Goal: Information Seeking & Learning: Check status

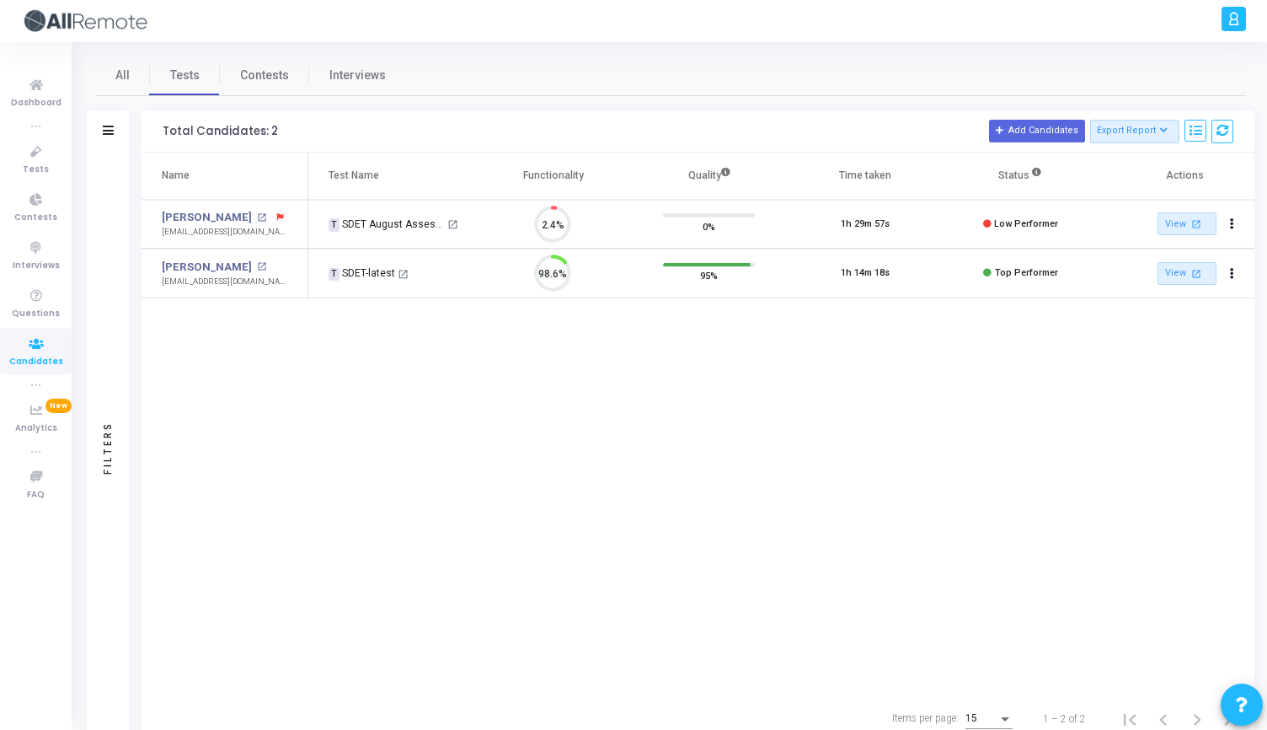
scroll to position [35, 43]
click at [257, 267] on mat-icon "open_in_new" at bounding box center [261, 266] width 9 height 9
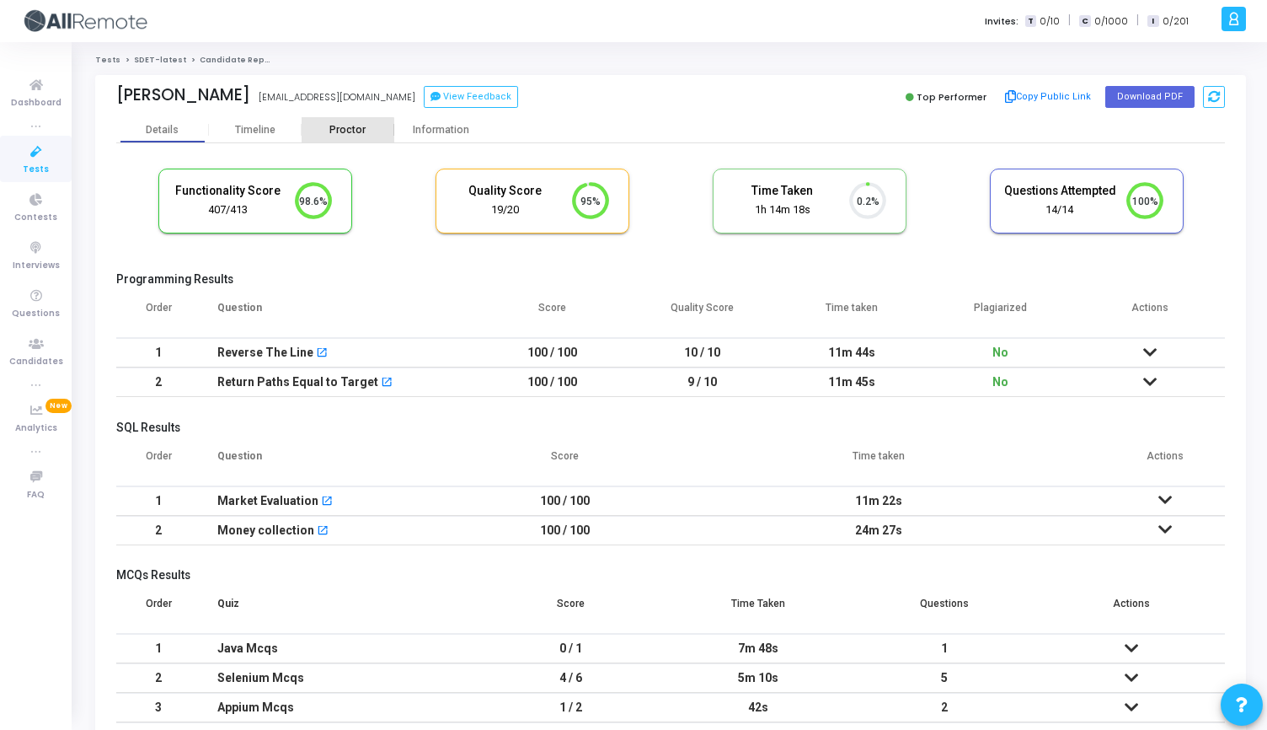
click at [345, 134] on div "Proctor" at bounding box center [348, 130] width 93 height 13
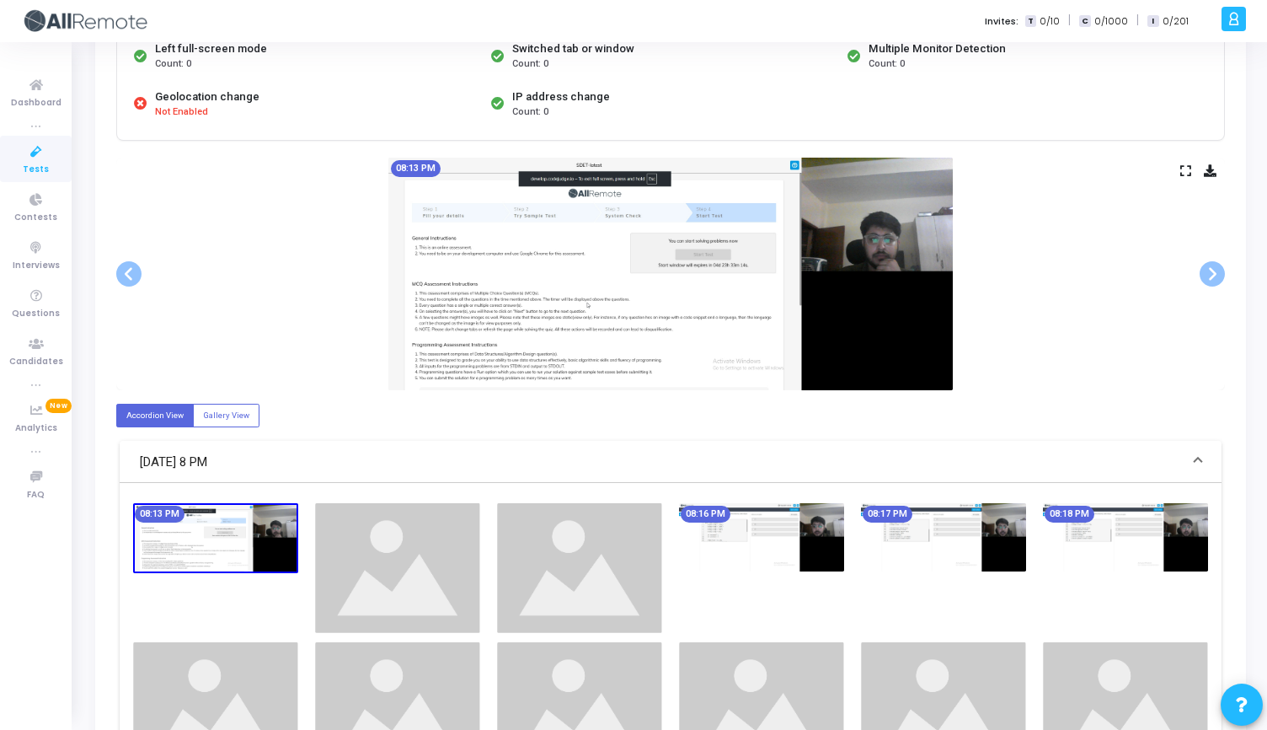
scroll to position [229, 0]
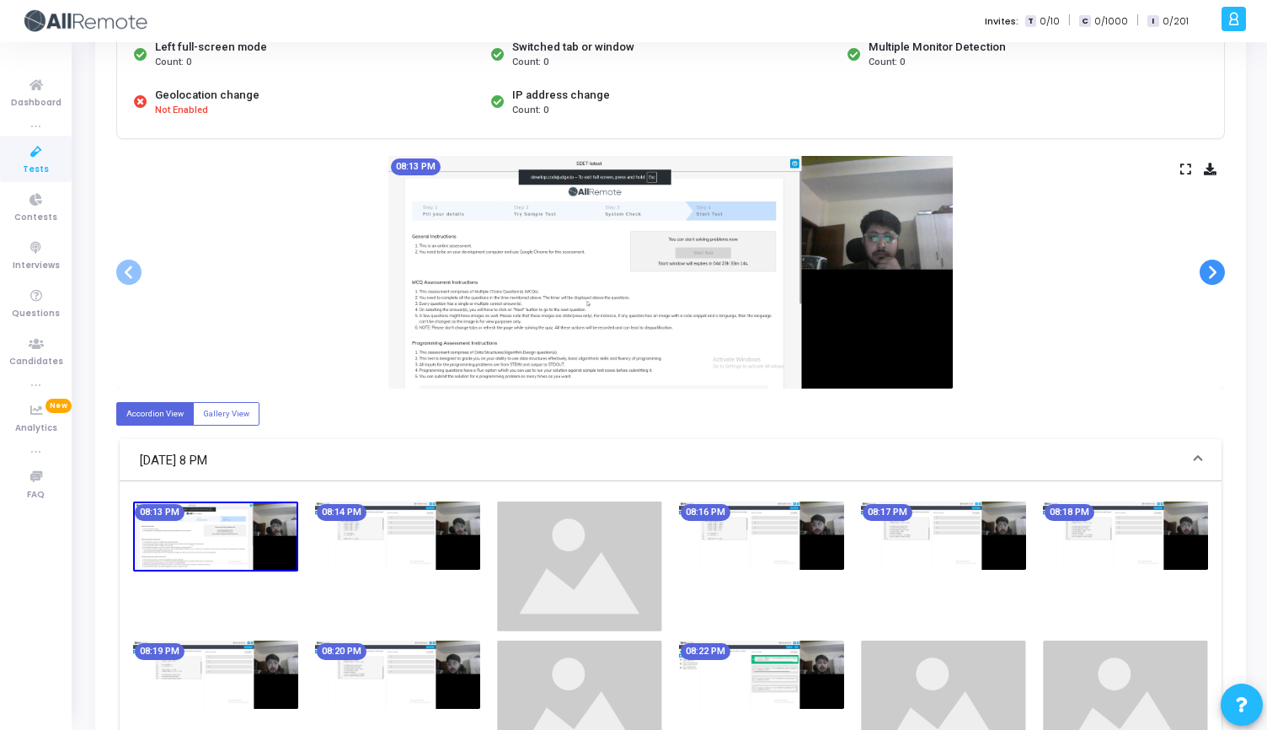
click at [1208, 273] on span at bounding box center [1212, 272] width 25 height 25
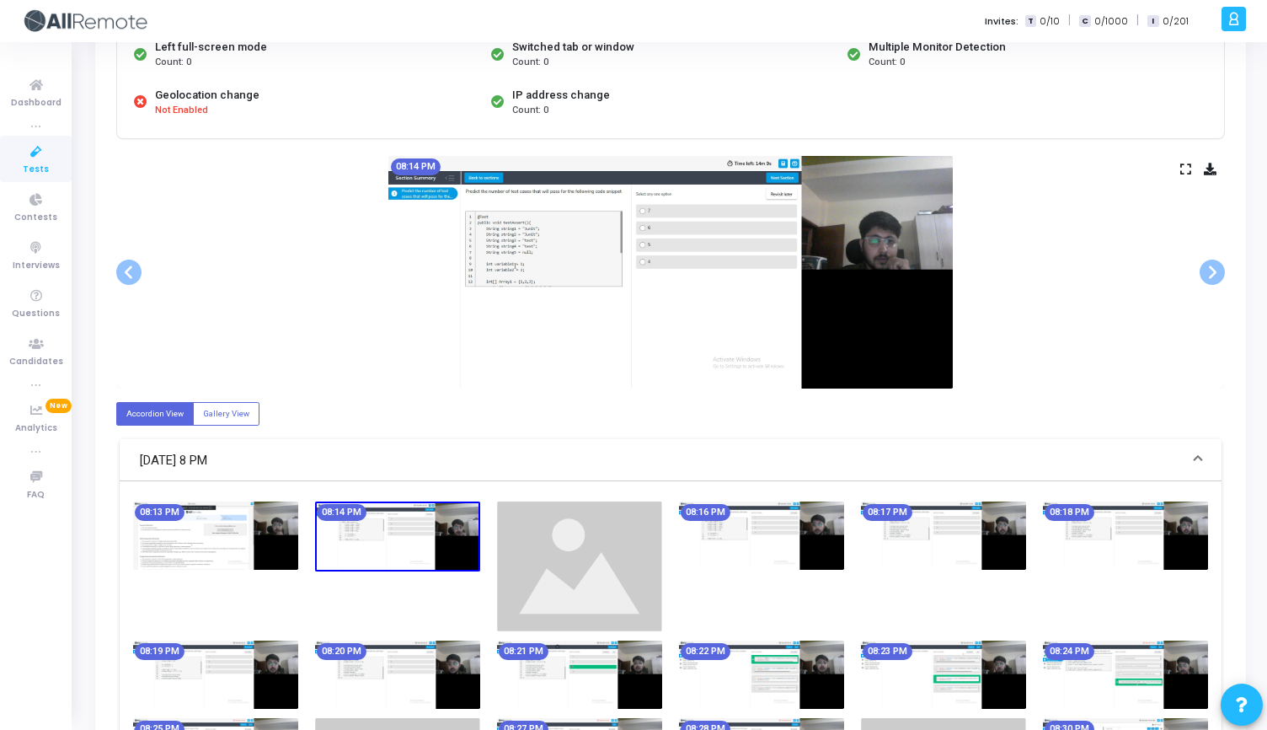
click at [1185, 168] on icon at bounding box center [1186, 168] width 11 height 9
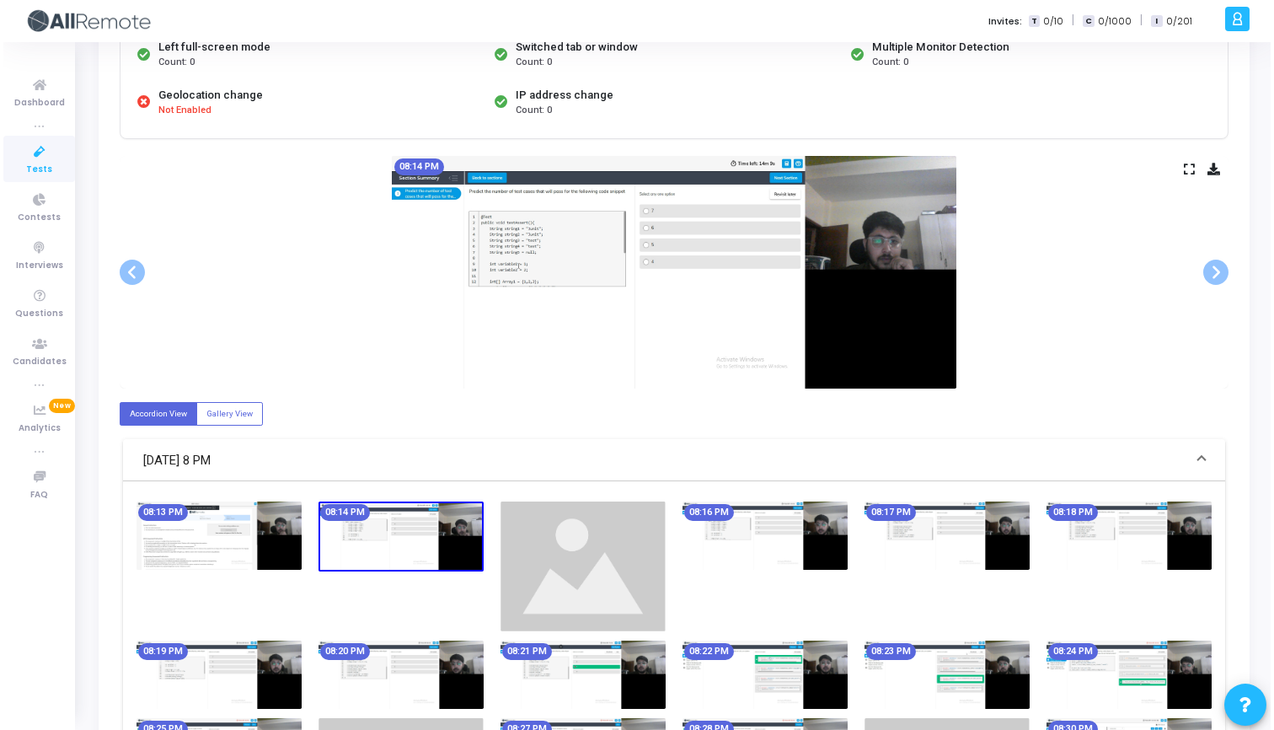
scroll to position [0, 0]
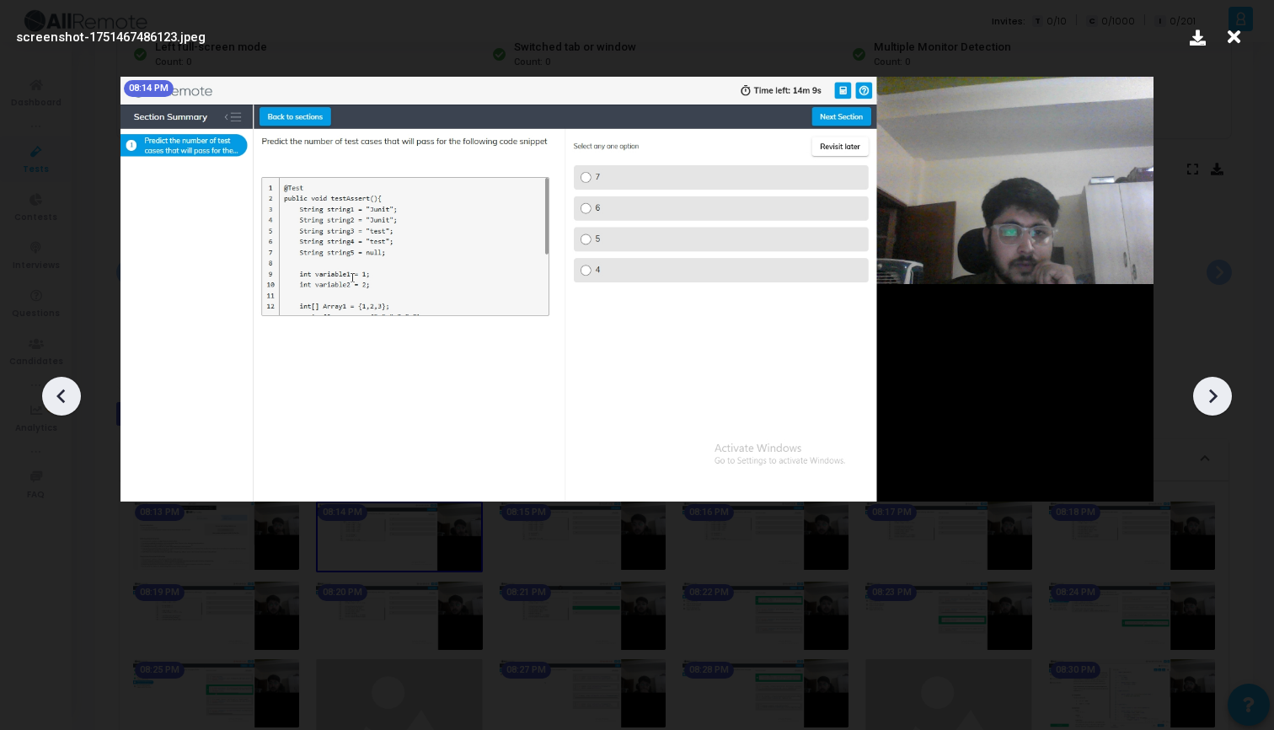
click at [1206, 392] on icon at bounding box center [1212, 395] width 25 height 25
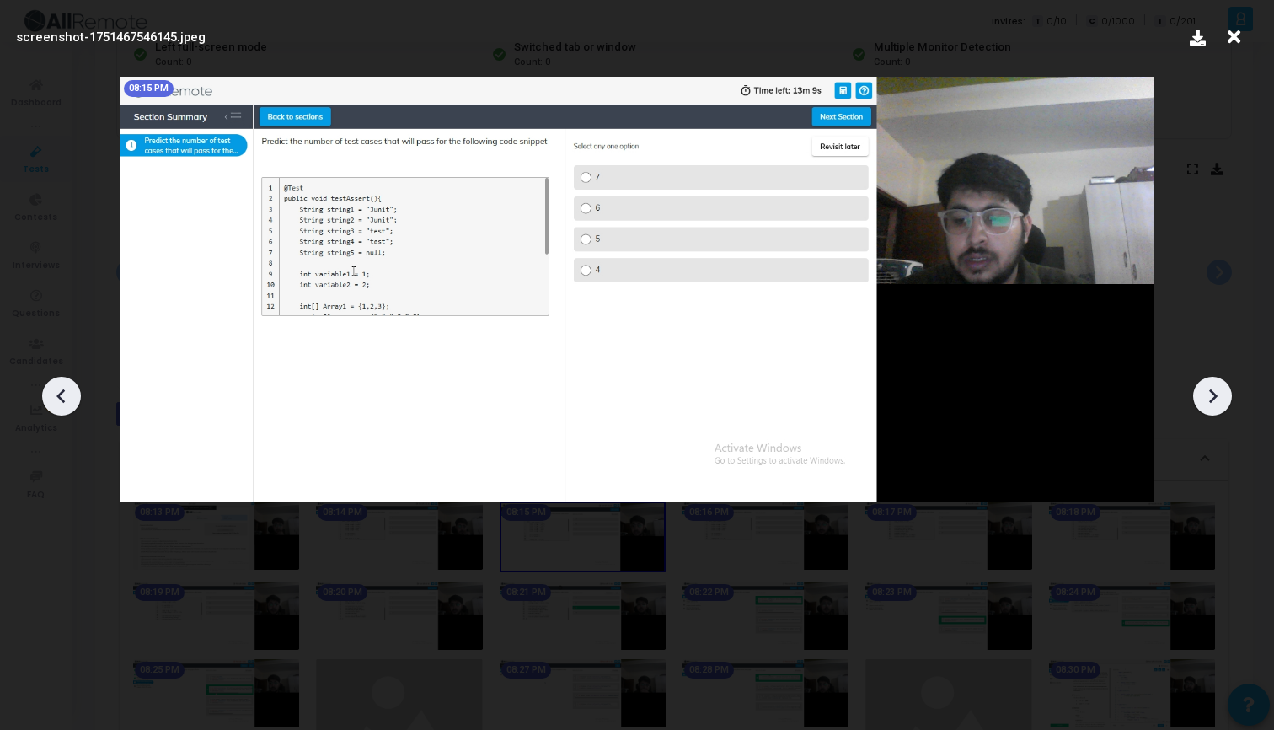
click at [1206, 392] on icon at bounding box center [1212, 395] width 25 height 25
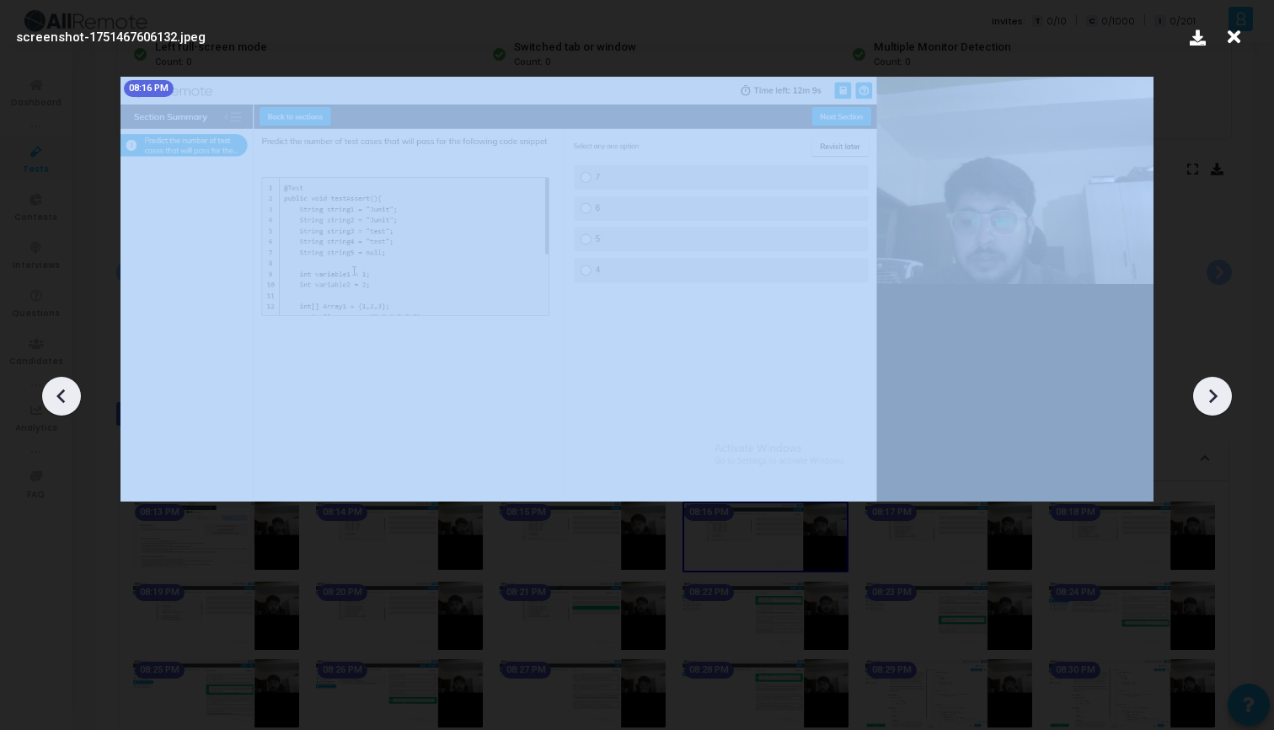
click at [1206, 392] on icon at bounding box center [1212, 395] width 25 height 25
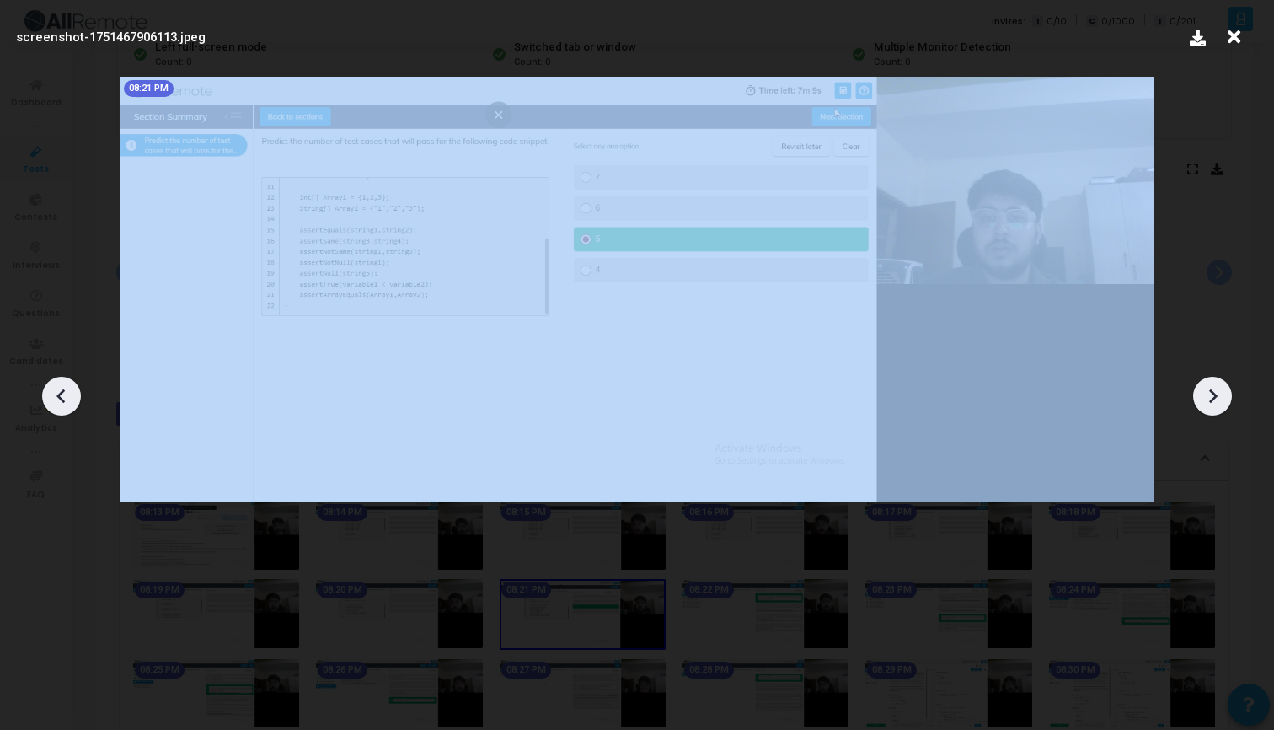
click at [1206, 392] on icon at bounding box center [1212, 395] width 25 height 25
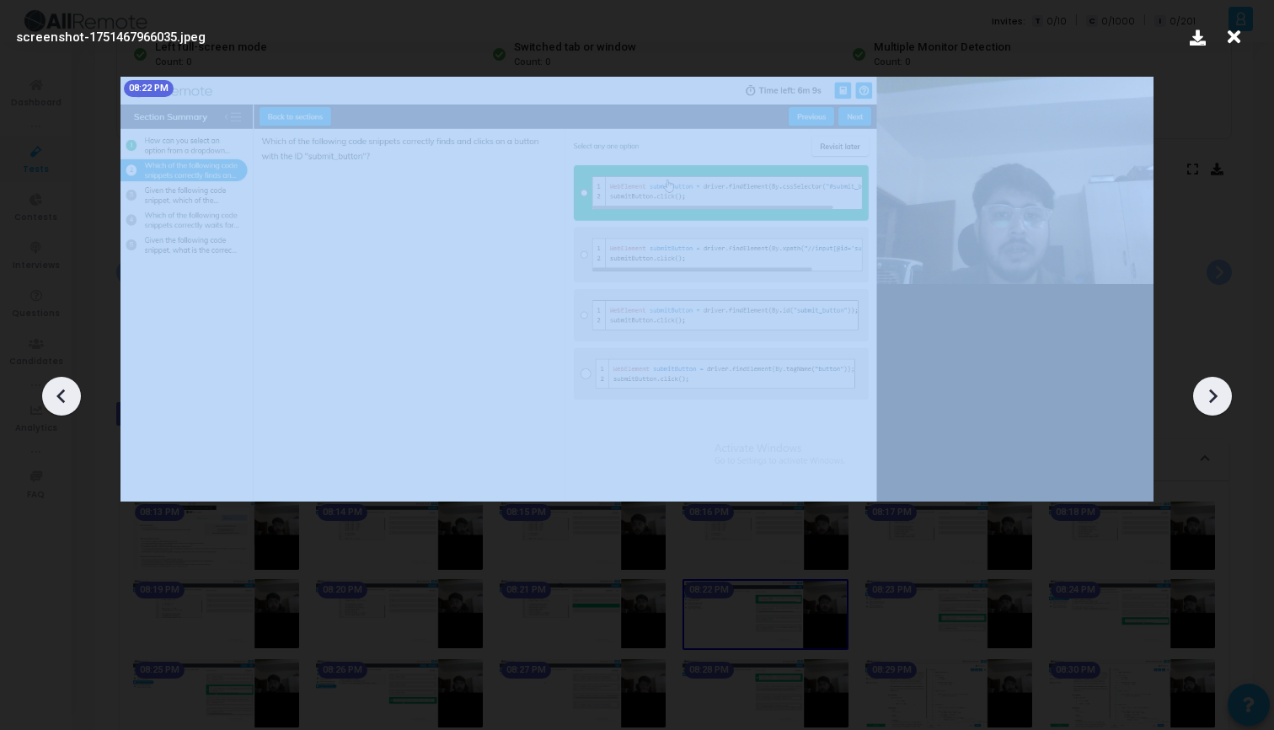
click at [1206, 392] on icon at bounding box center [1212, 395] width 25 height 25
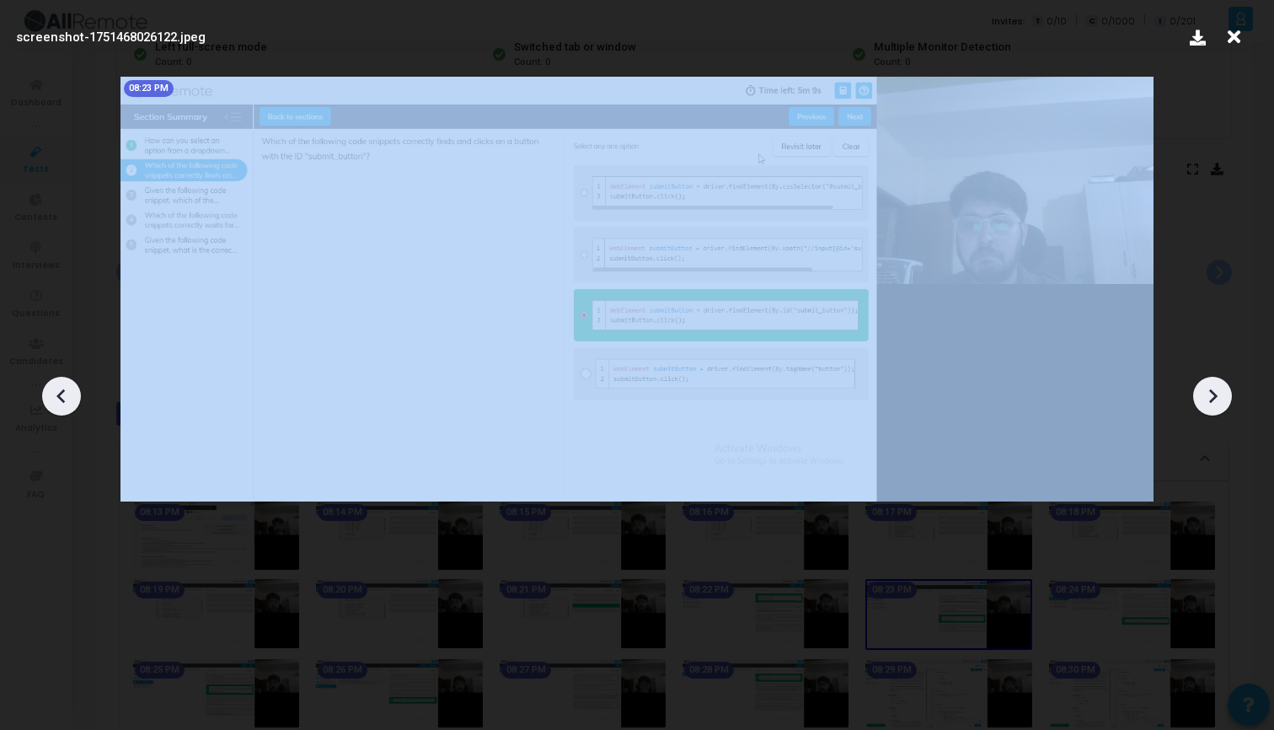
click at [1206, 392] on icon at bounding box center [1212, 395] width 25 height 25
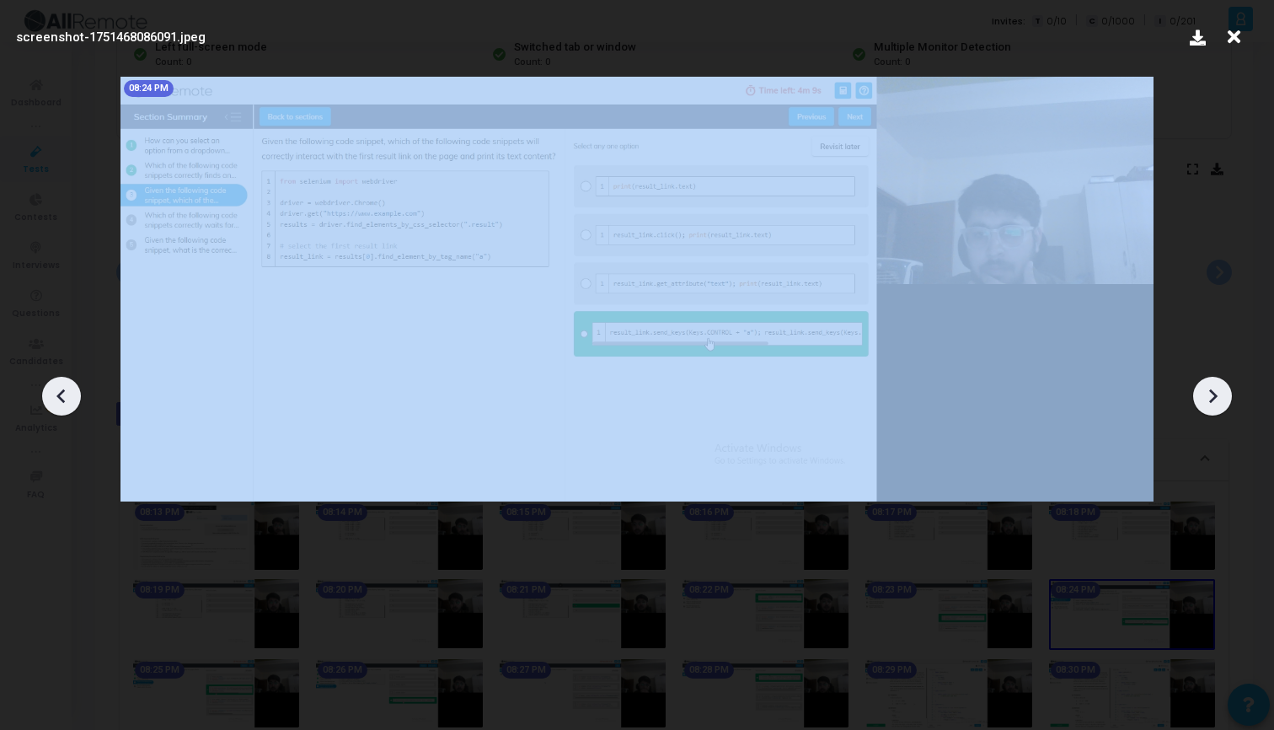
click at [1206, 392] on icon at bounding box center [1212, 395] width 25 height 25
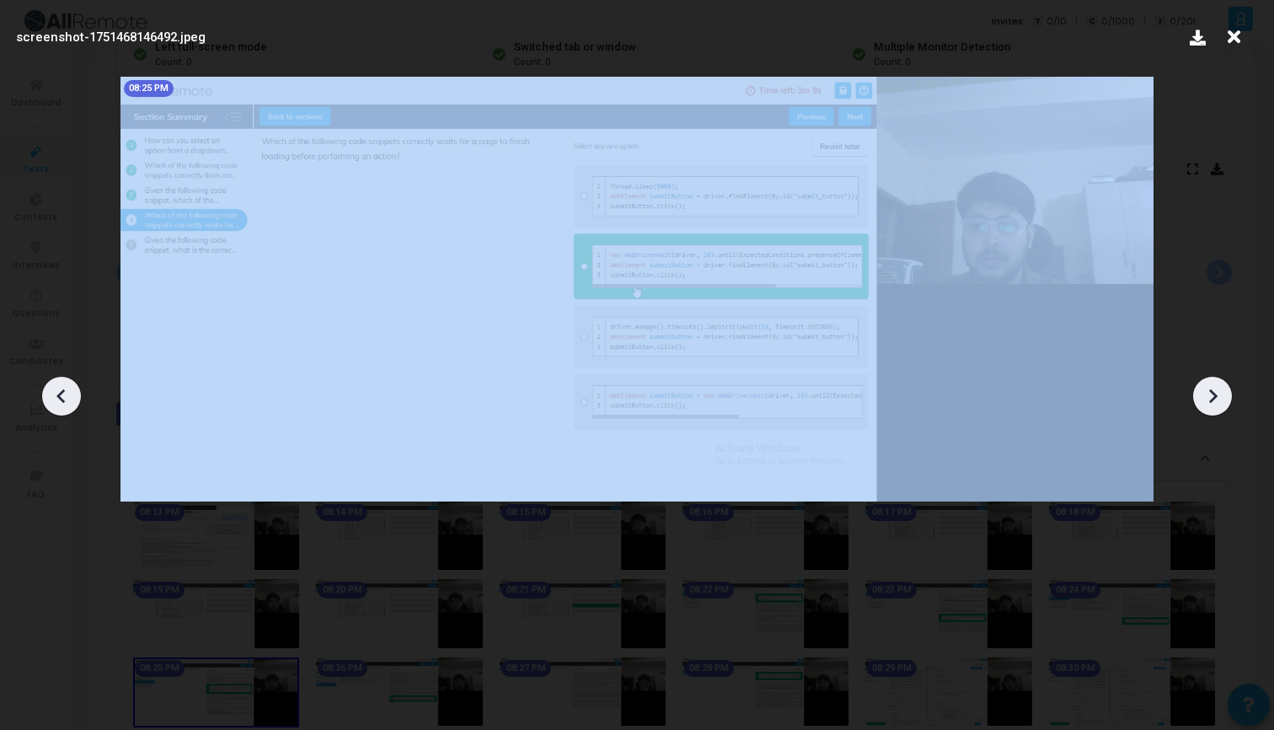
click at [1206, 392] on icon at bounding box center [1212, 395] width 25 height 25
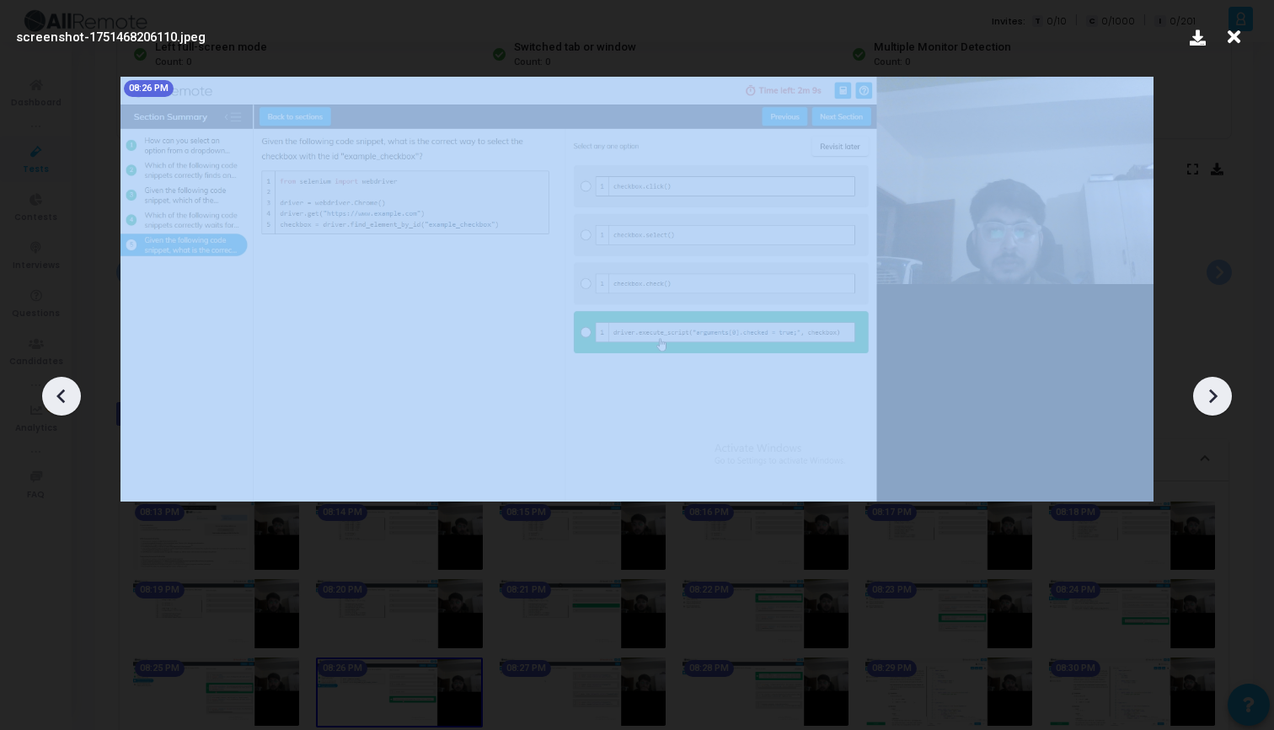
click at [1206, 392] on icon at bounding box center [1212, 395] width 25 height 25
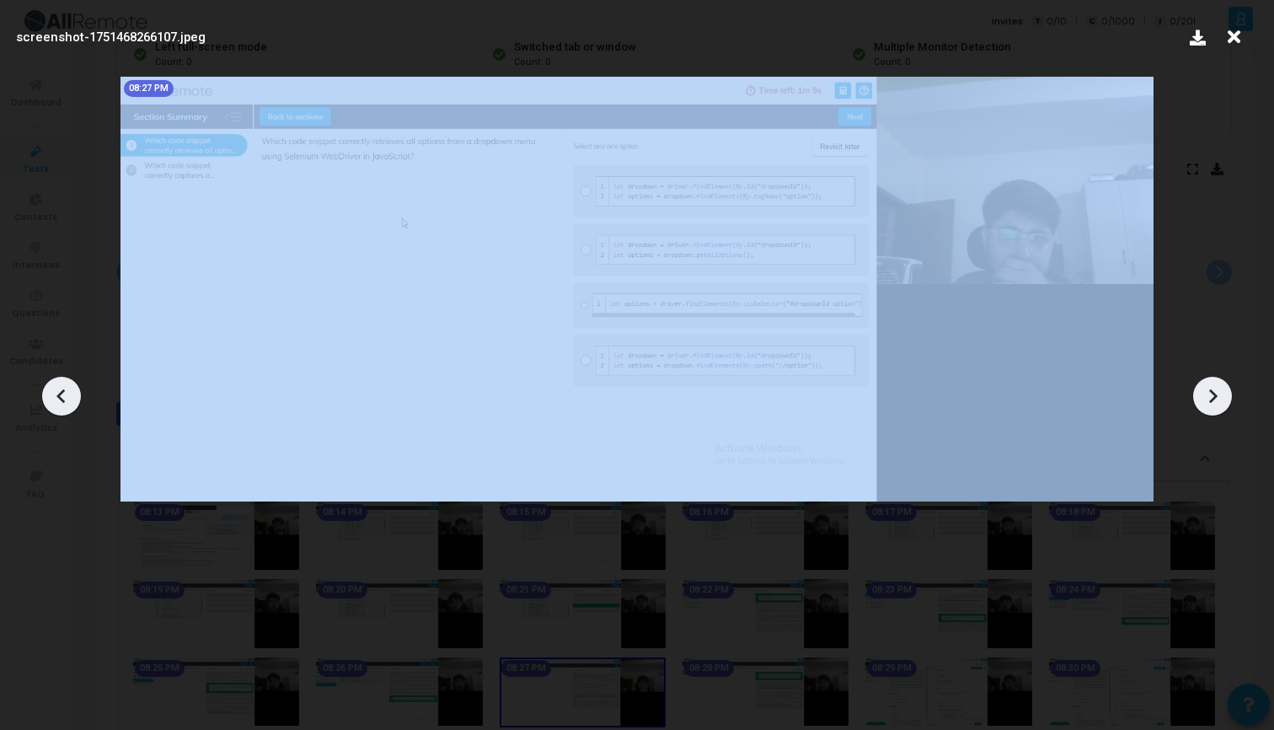
click at [1206, 392] on icon at bounding box center [1212, 395] width 25 height 25
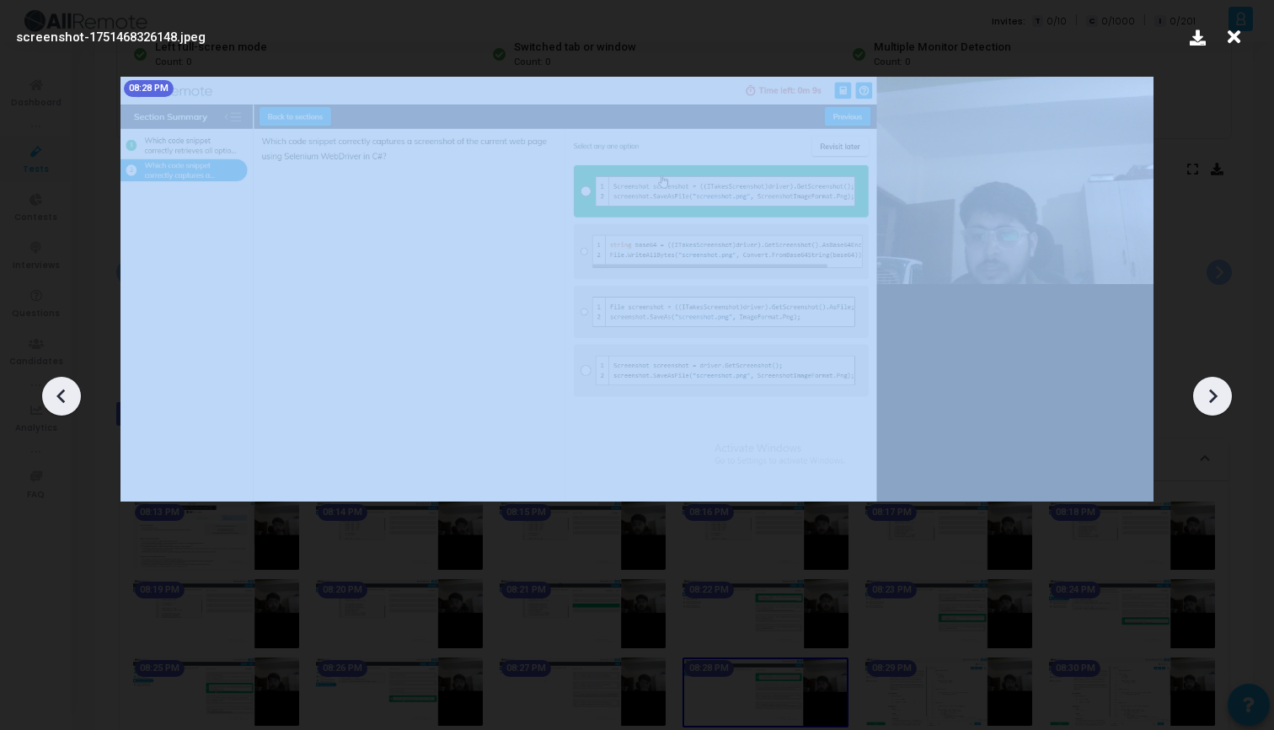
click at [1206, 392] on icon at bounding box center [1212, 395] width 25 height 25
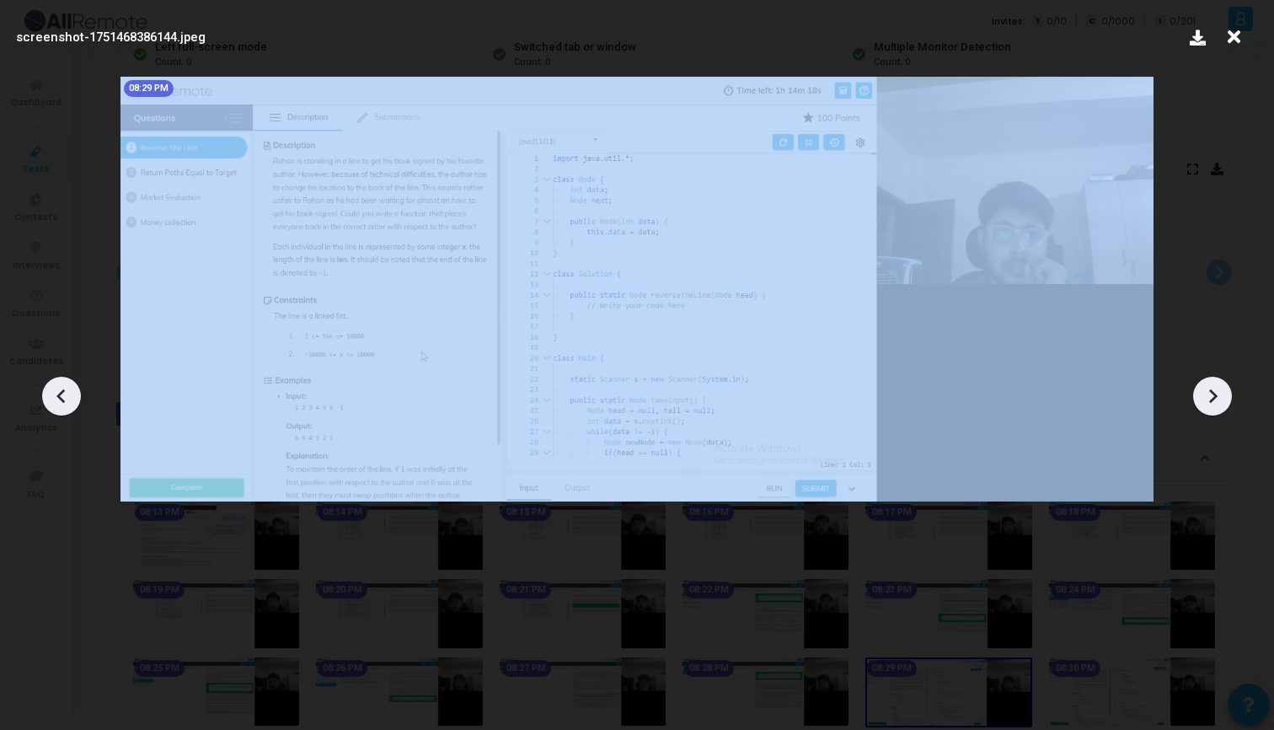
click at [1206, 392] on icon at bounding box center [1212, 395] width 25 height 25
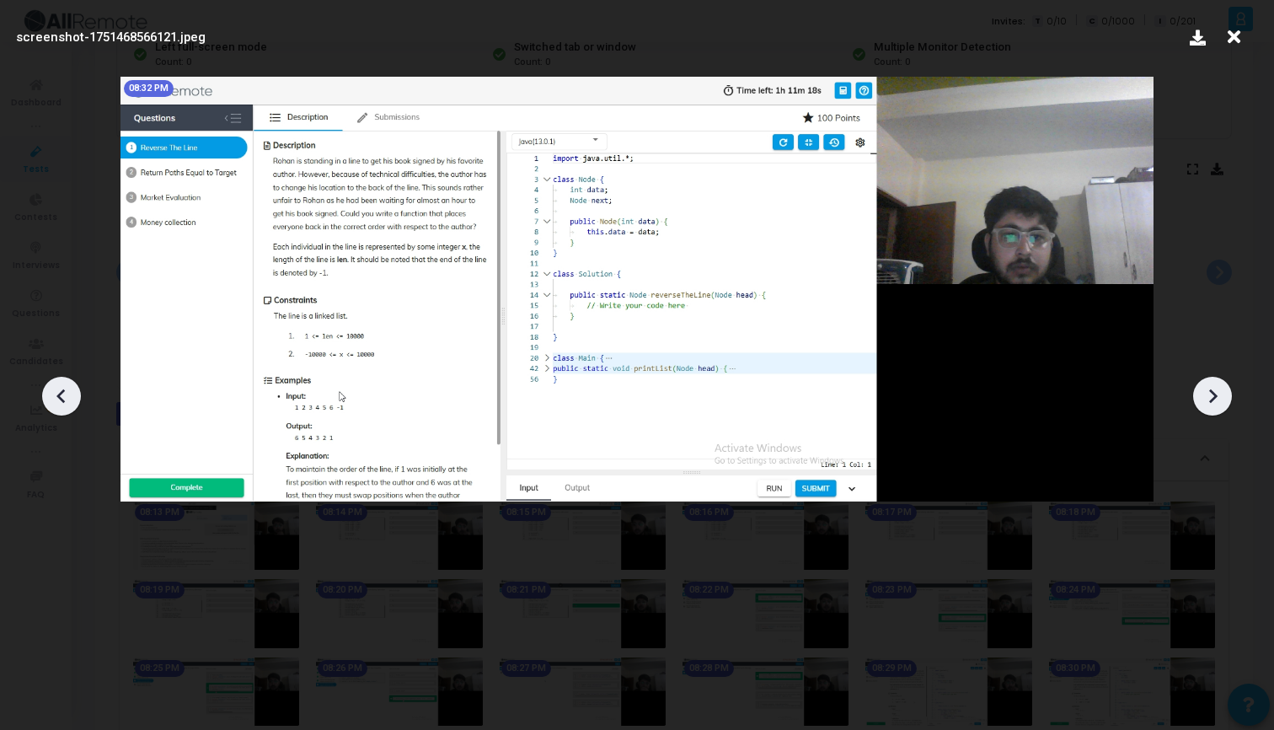
click at [1201, 387] on icon at bounding box center [1212, 395] width 25 height 25
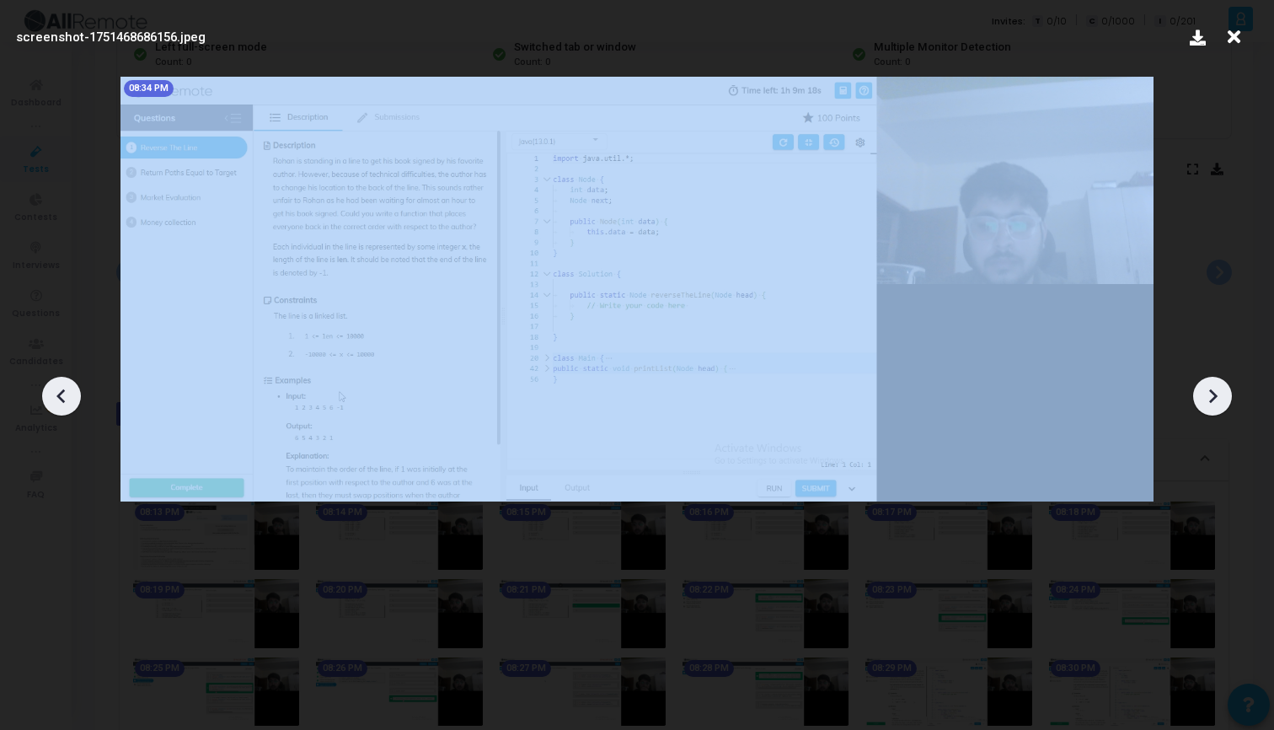
click at [1201, 387] on icon at bounding box center [1212, 395] width 25 height 25
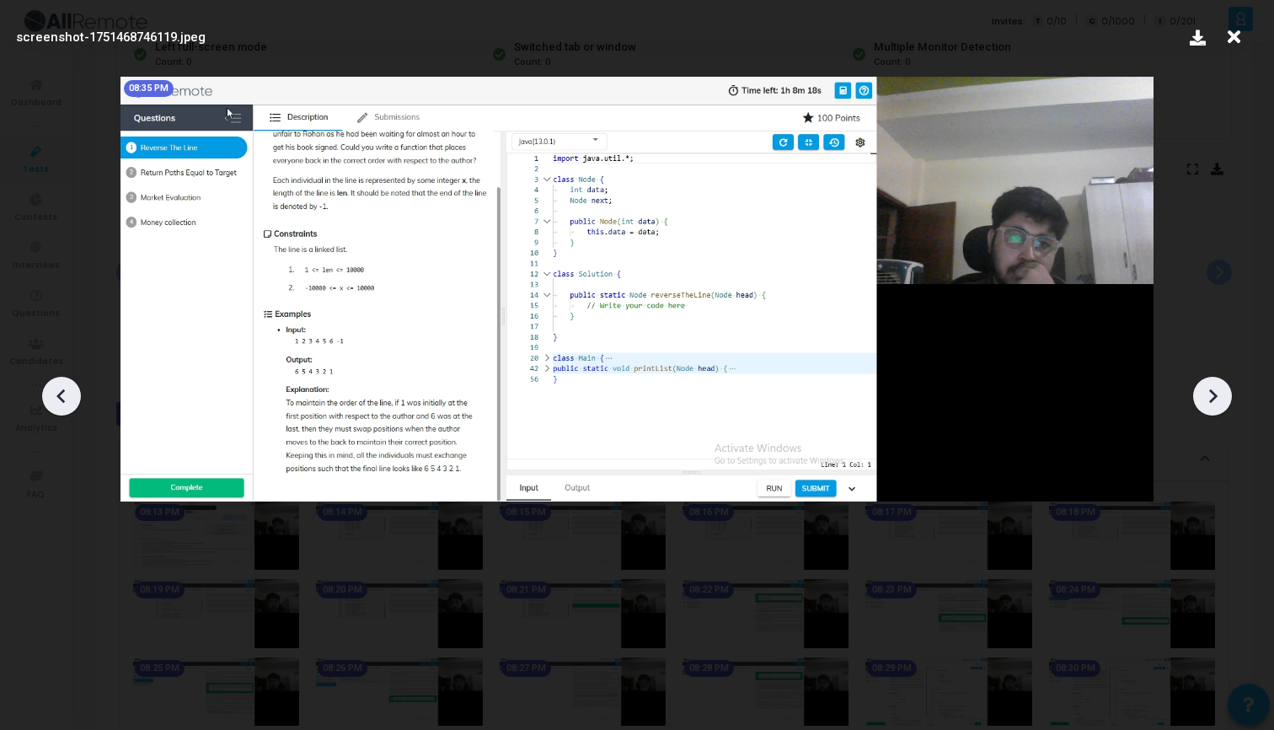
click at [1201, 387] on icon at bounding box center [1212, 395] width 25 height 25
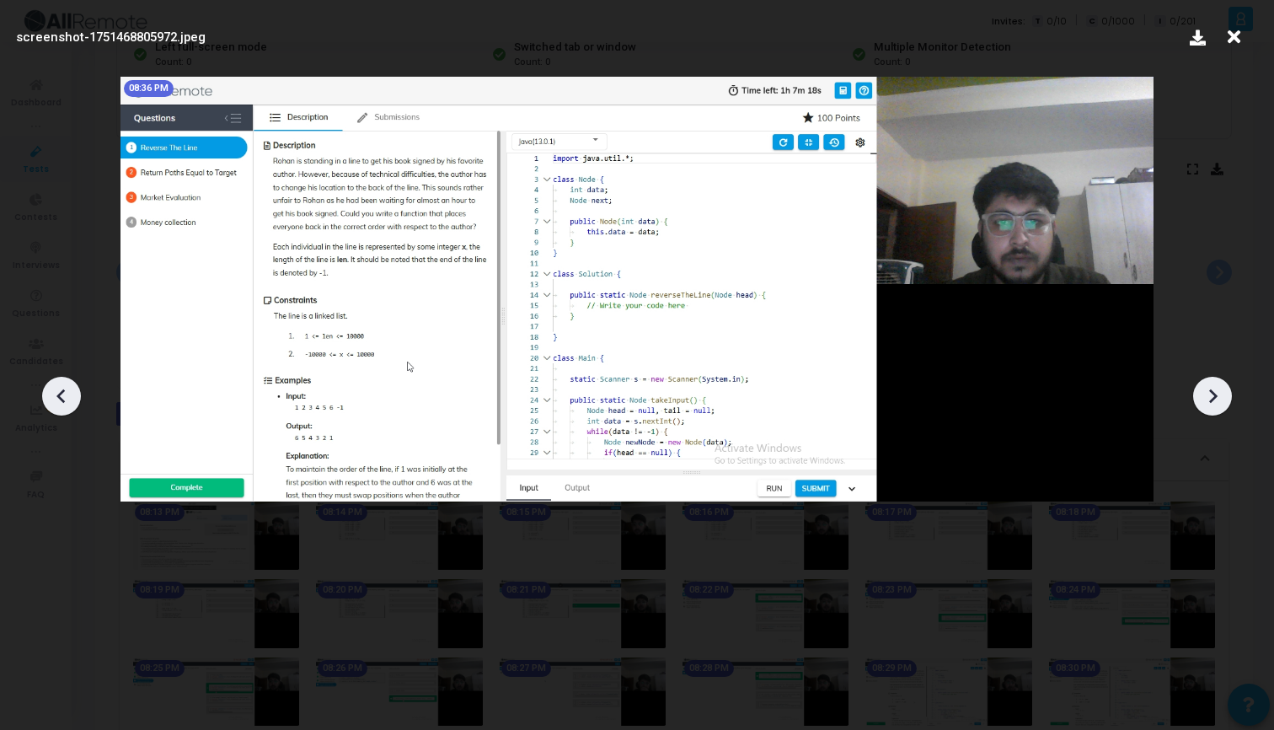
click at [1201, 386] on icon at bounding box center [1212, 395] width 25 height 25
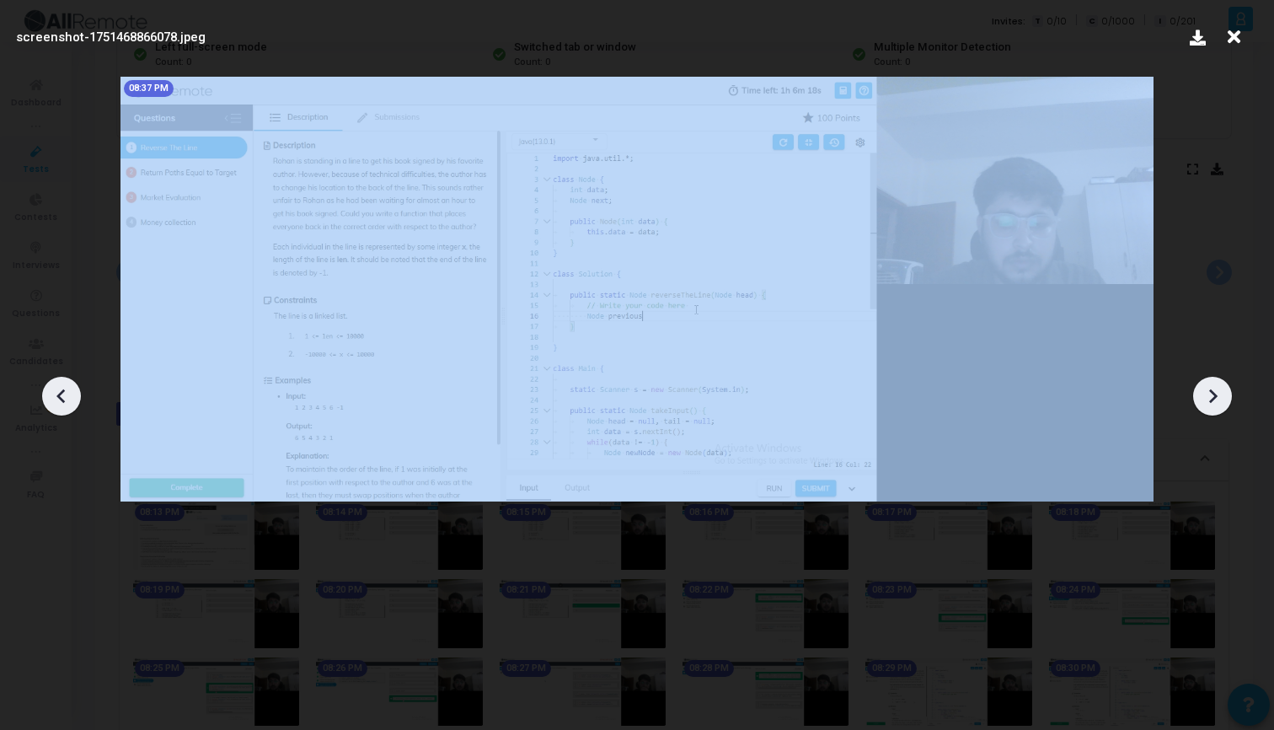
click at [1201, 387] on icon at bounding box center [1212, 395] width 25 height 25
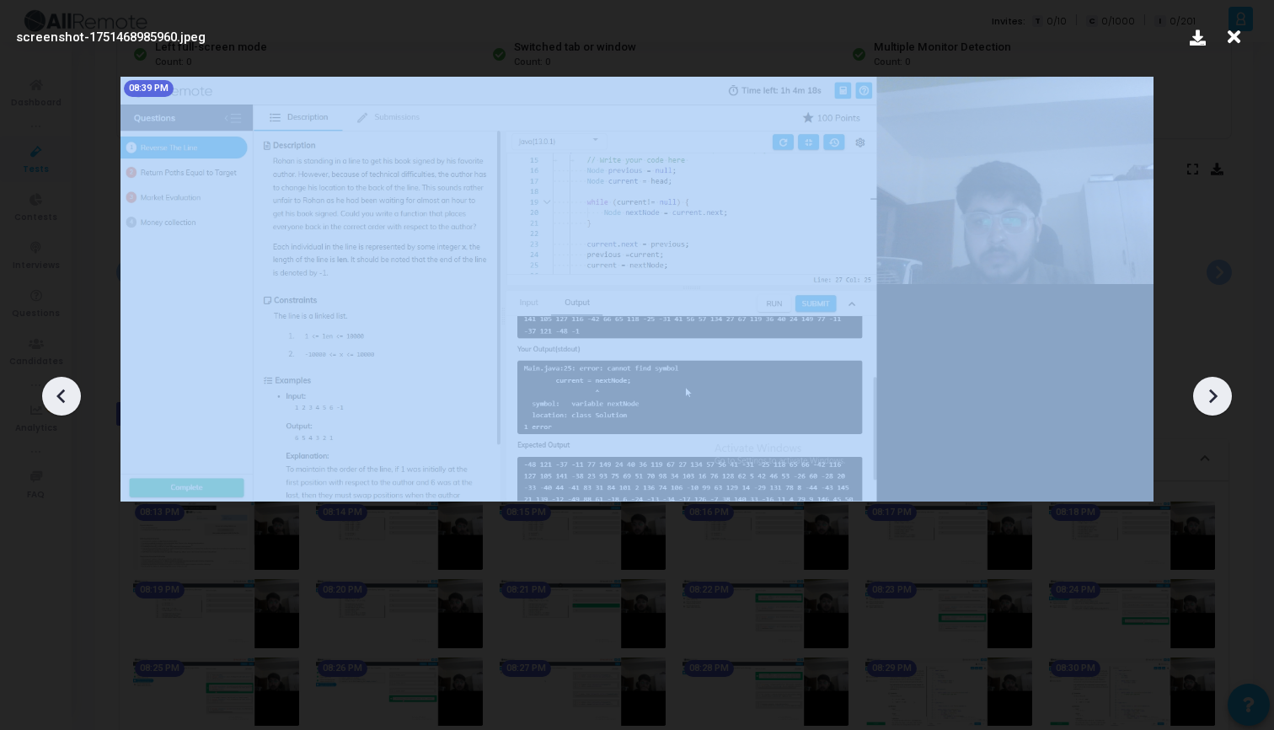
click at [1201, 387] on icon at bounding box center [1212, 395] width 25 height 25
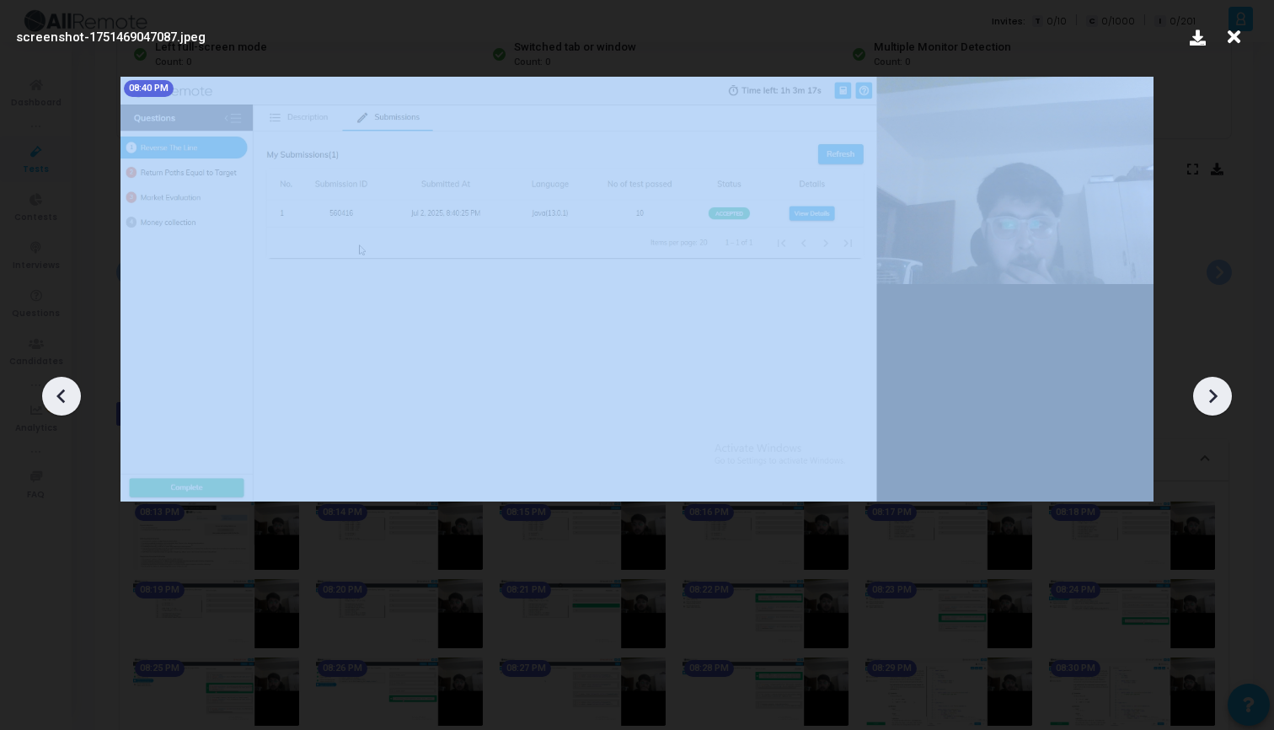
click at [1201, 387] on icon at bounding box center [1212, 395] width 25 height 25
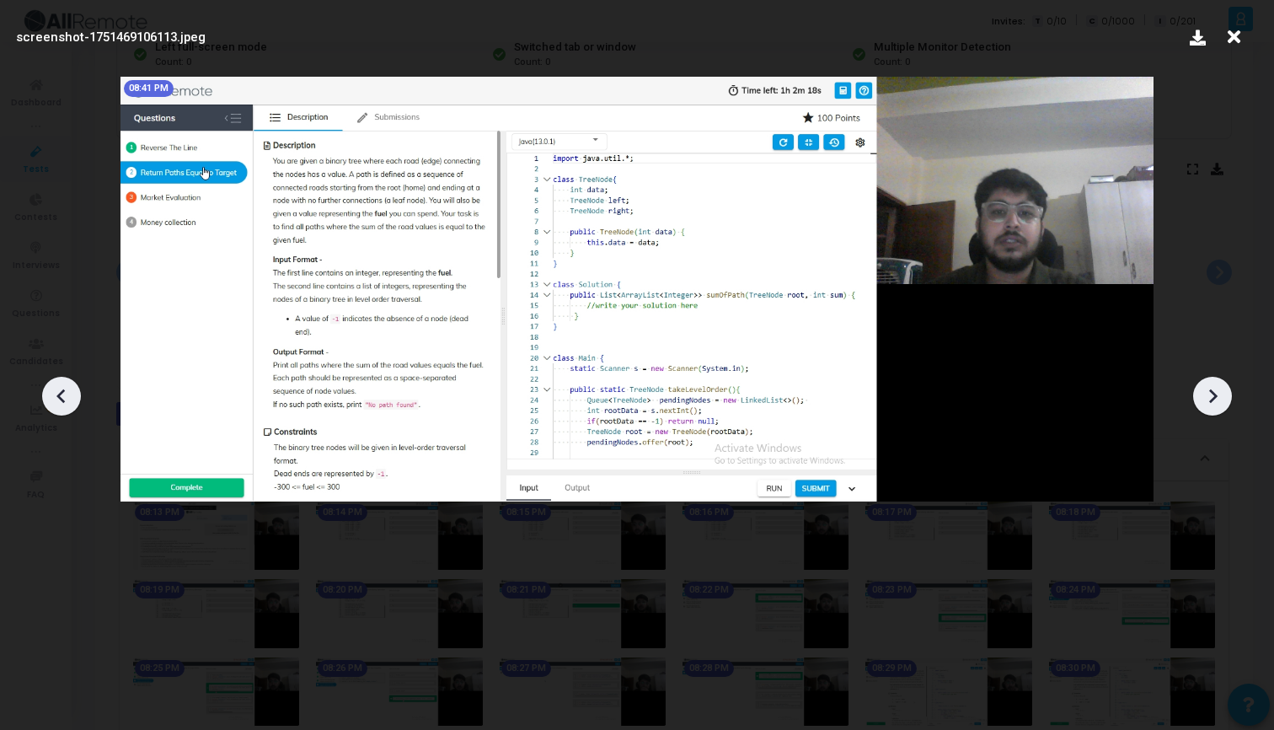
click at [1201, 387] on icon at bounding box center [1212, 395] width 25 height 25
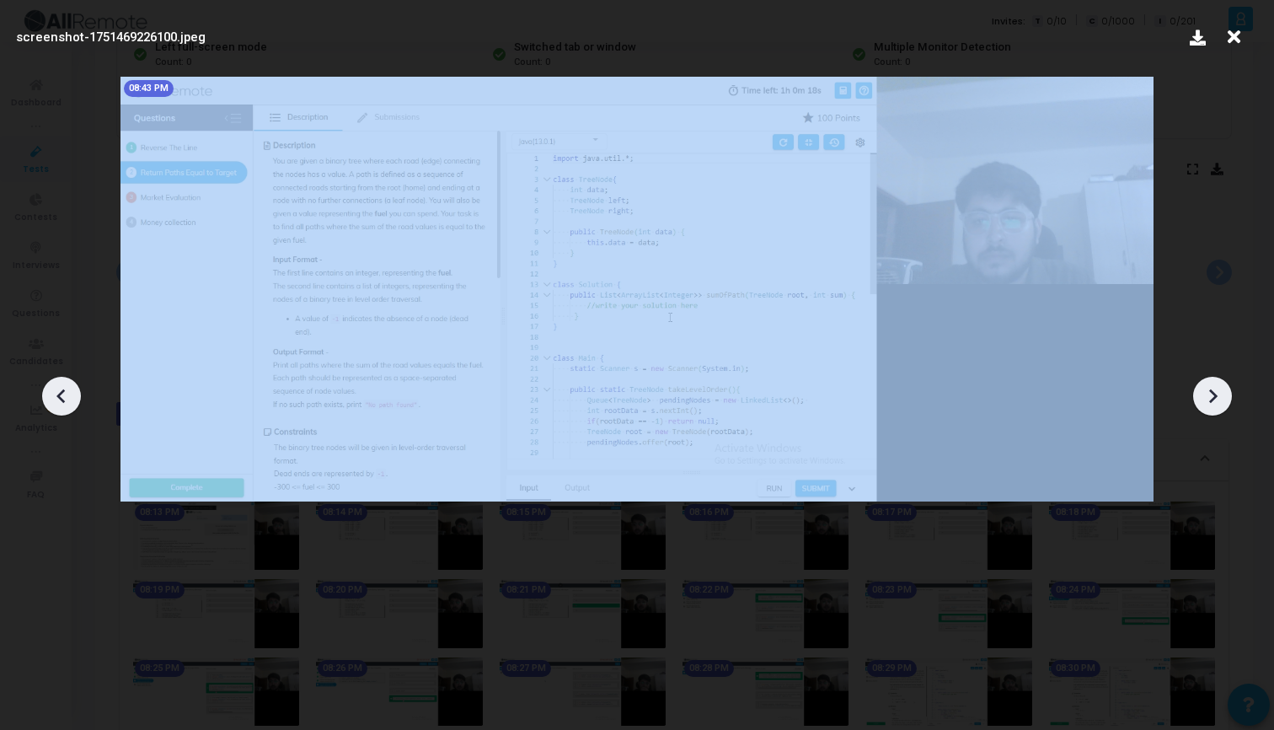
click at [1201, 387] on icon at bounding box center [1212, 395] width 25 height 25
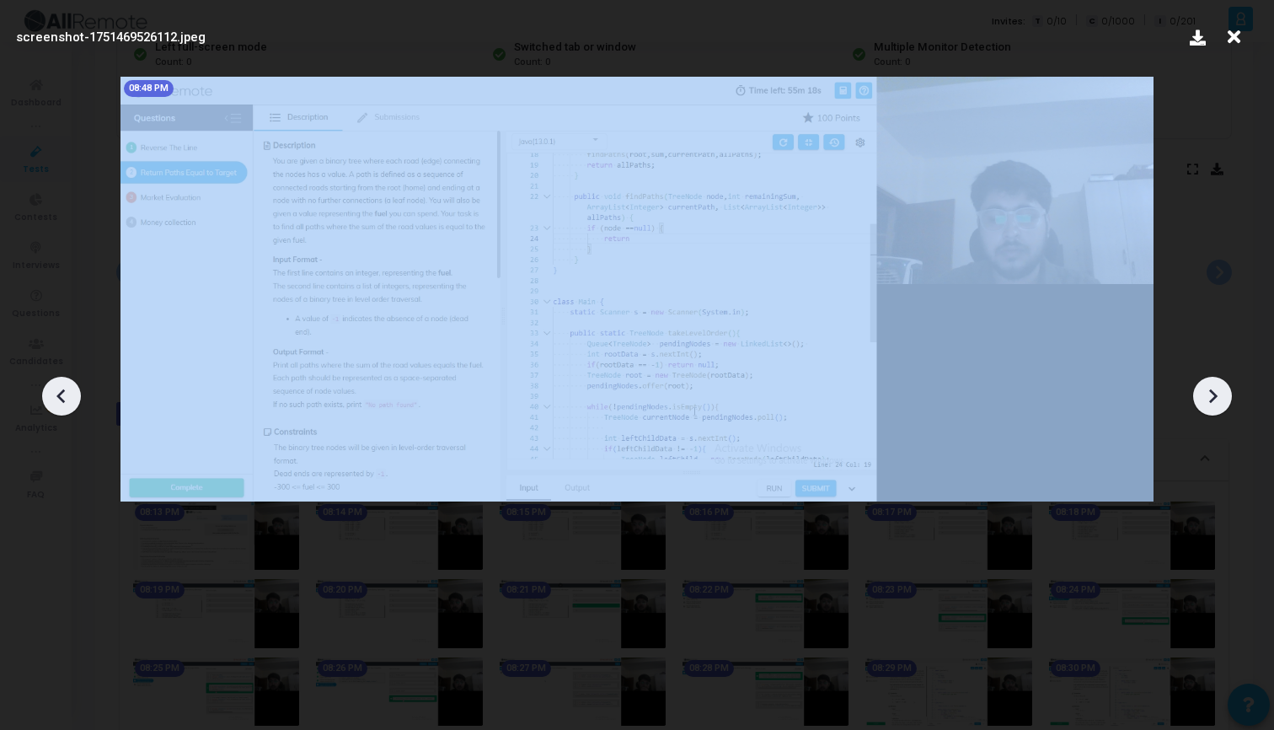
click at [1201, 387] on icon at bounding box center [1212, 395] width 25 height 25
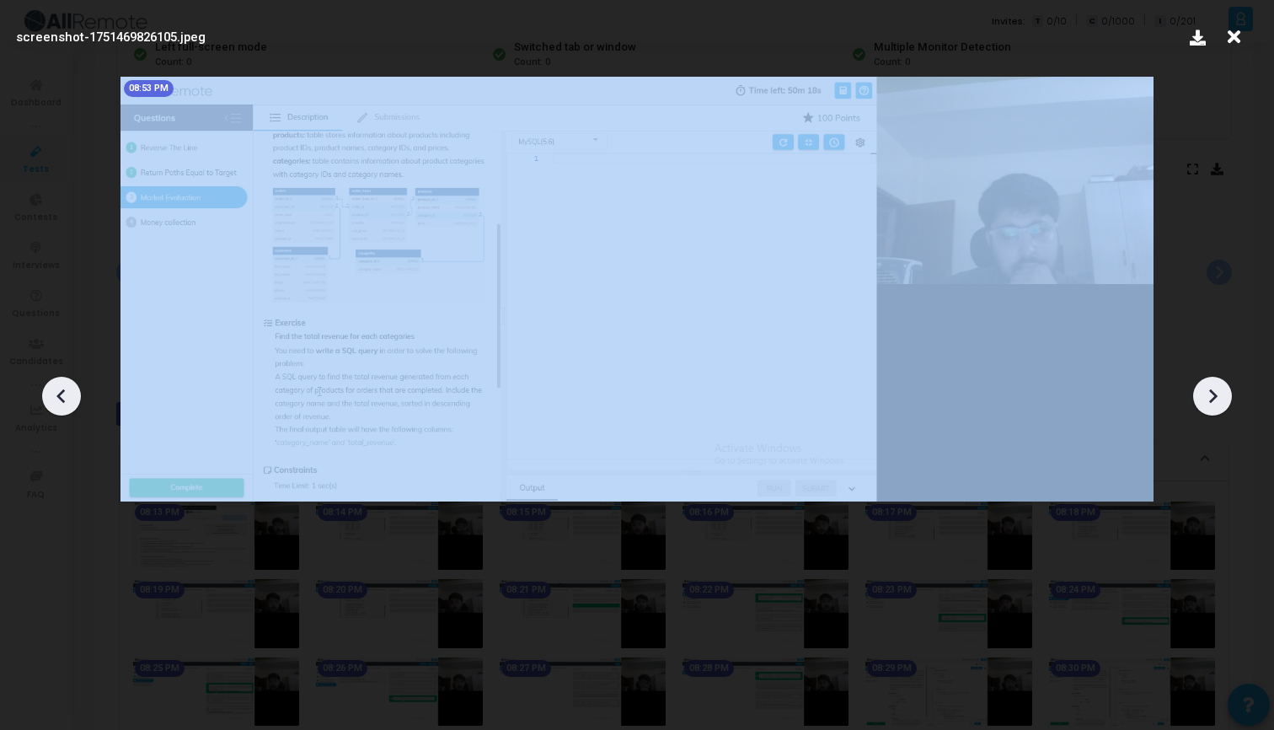
click at [1201, 387] on icon at bounding box center [1212, 395] width 25 height 25
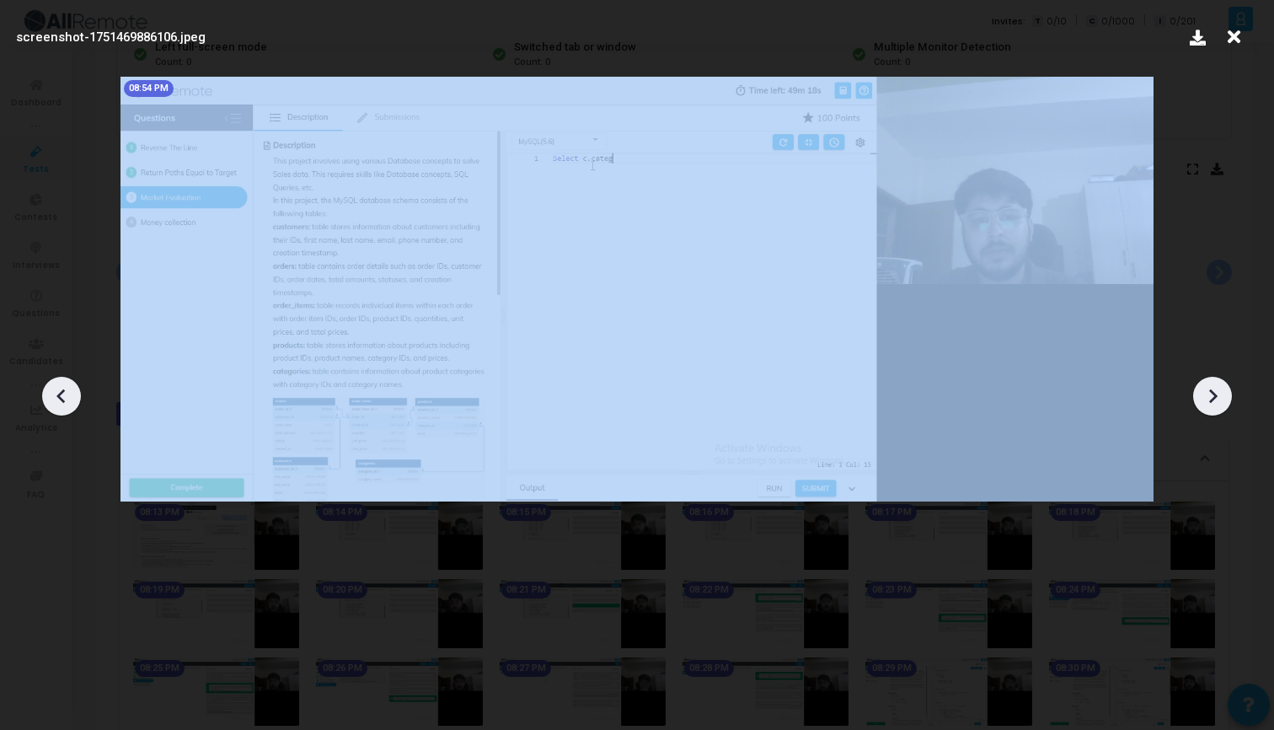
click at [1201, 387] on icon at bounding box center [1212, 395] width 25 height 25
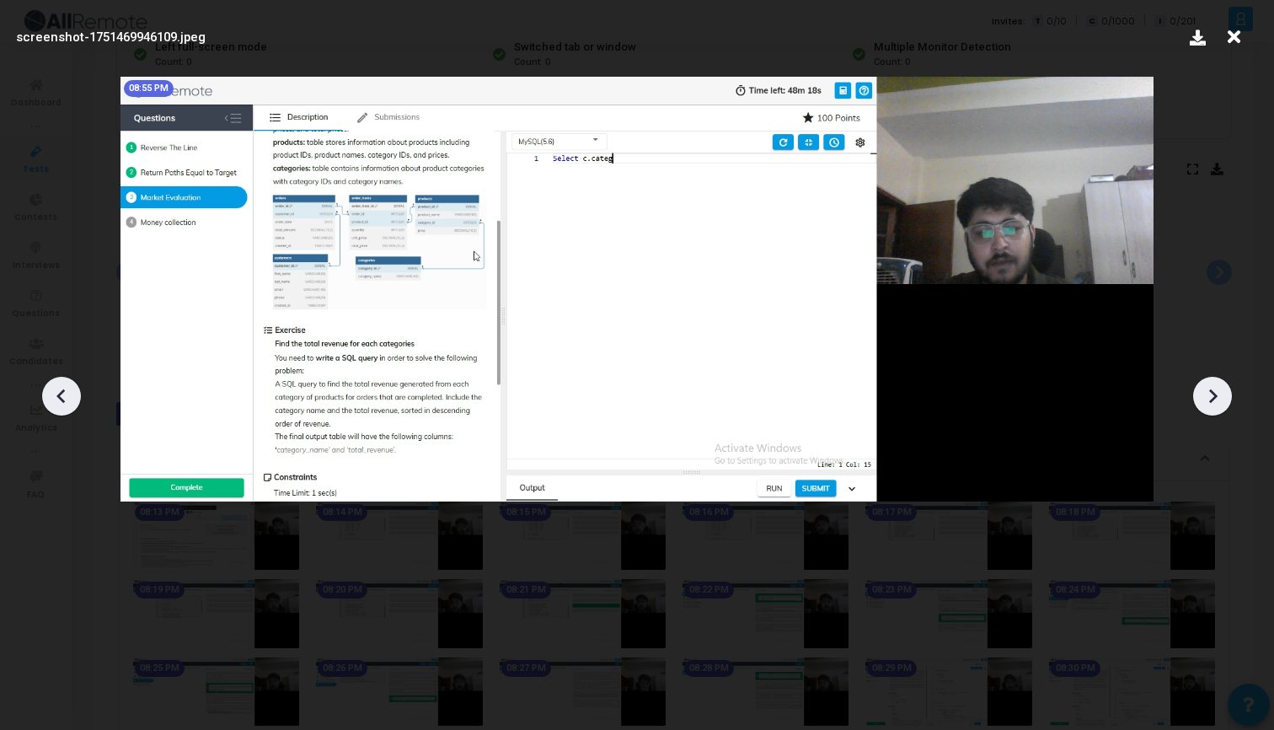
click at [1200, 387] on icon at bounding box center [1212, 395] width 25 height 25
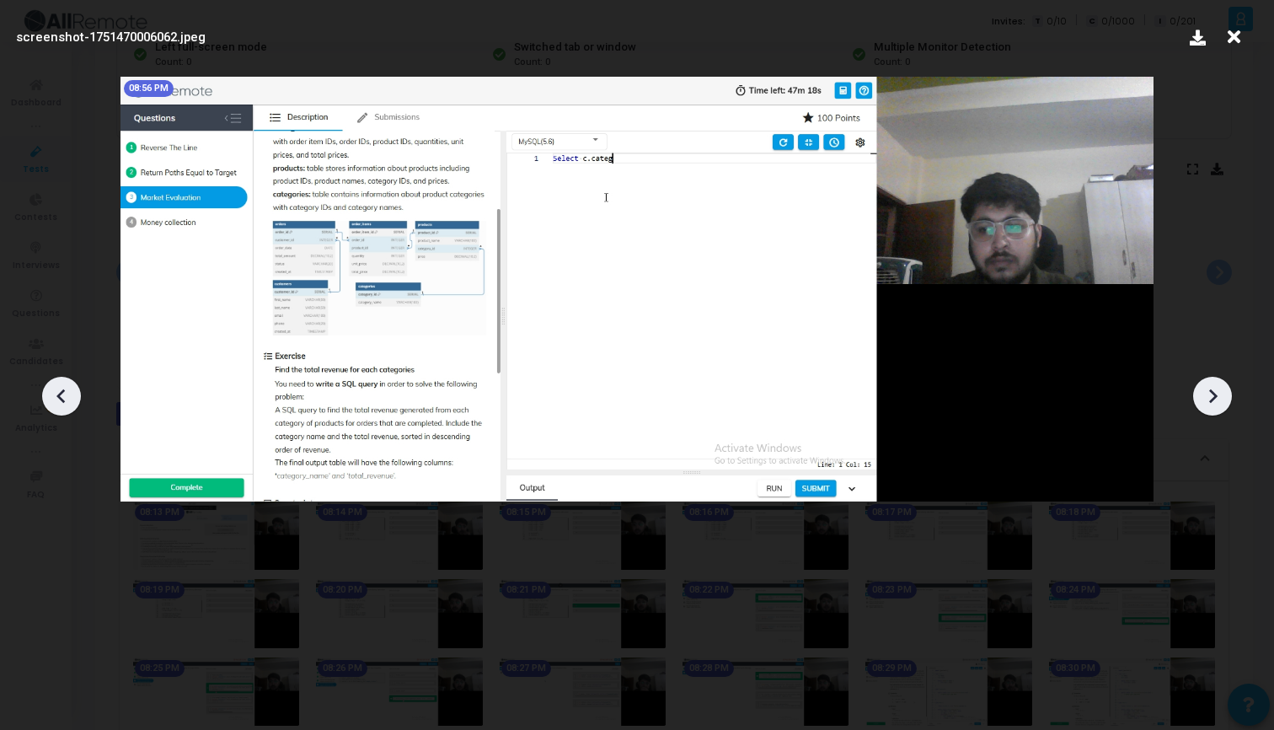
click at [1200, 387] on icon at bounding box center [1212, 395] width 25 height 25
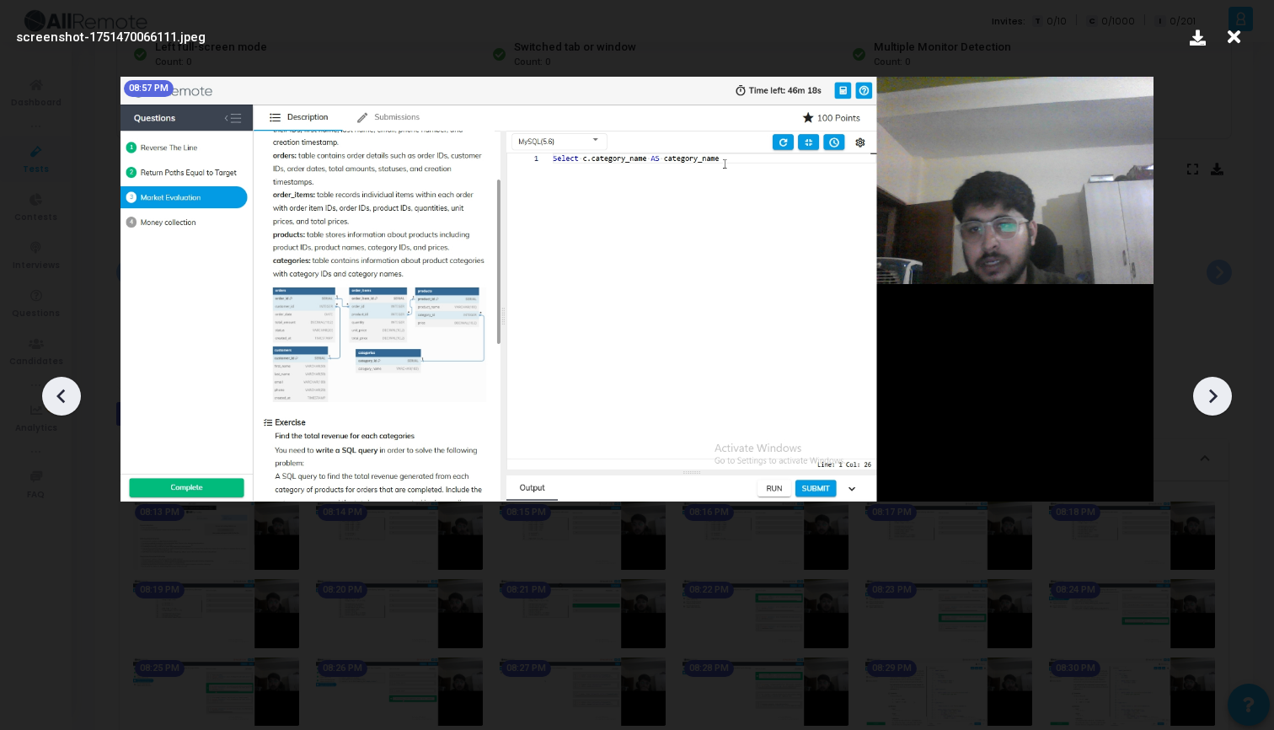
click at [1200, 387] on icon at bounding box center [1212, 395] width 25 height 25
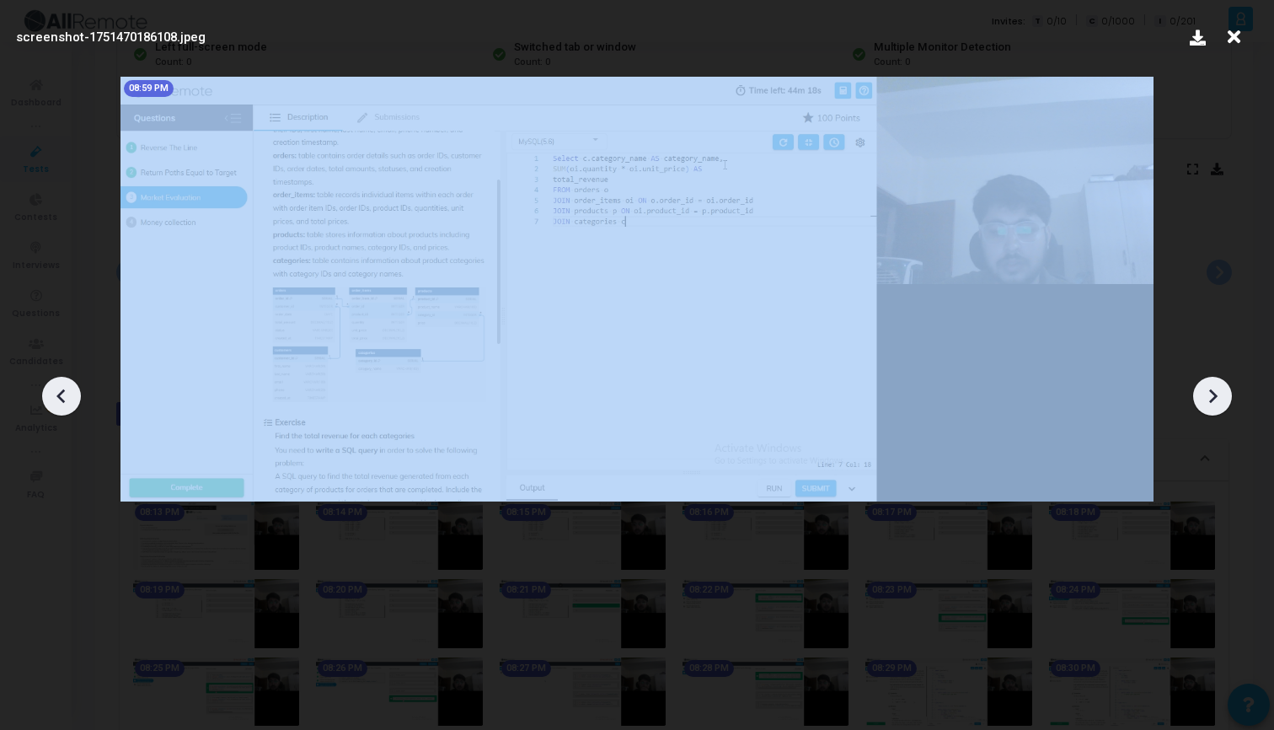
click at [1200, 387] on icon at bounding box center [1212, 395] width 25 height 25
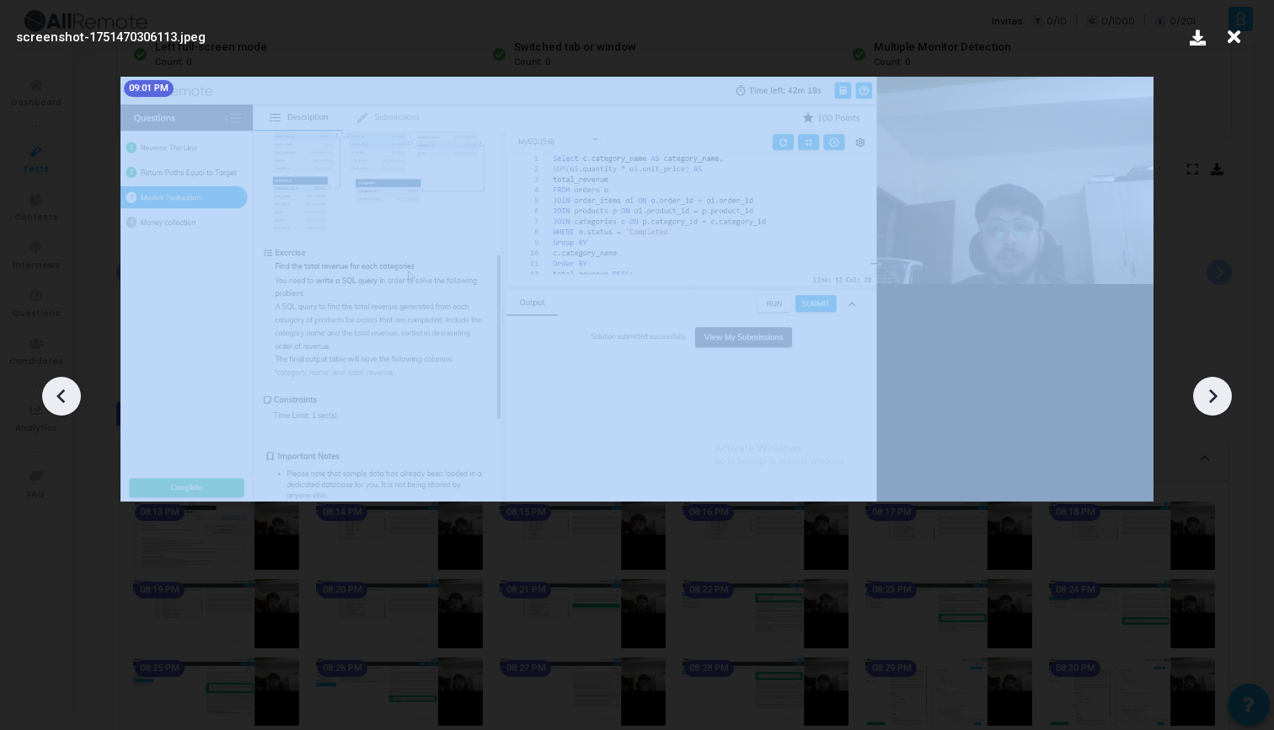
click at [1200, 387] on icon at bounding box center [1212, 395] width 25 height 25
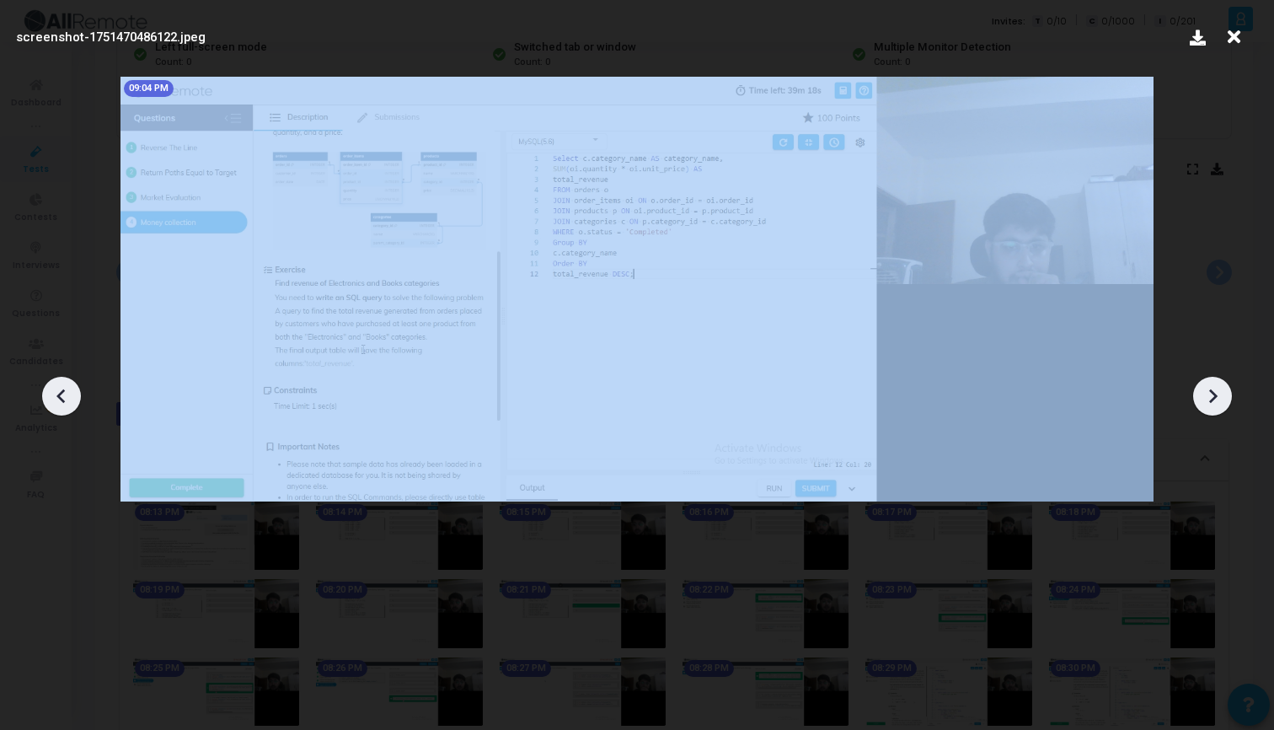
click at [1200, 387] on icon at bounding box center [1212, 395] width 25 height 25
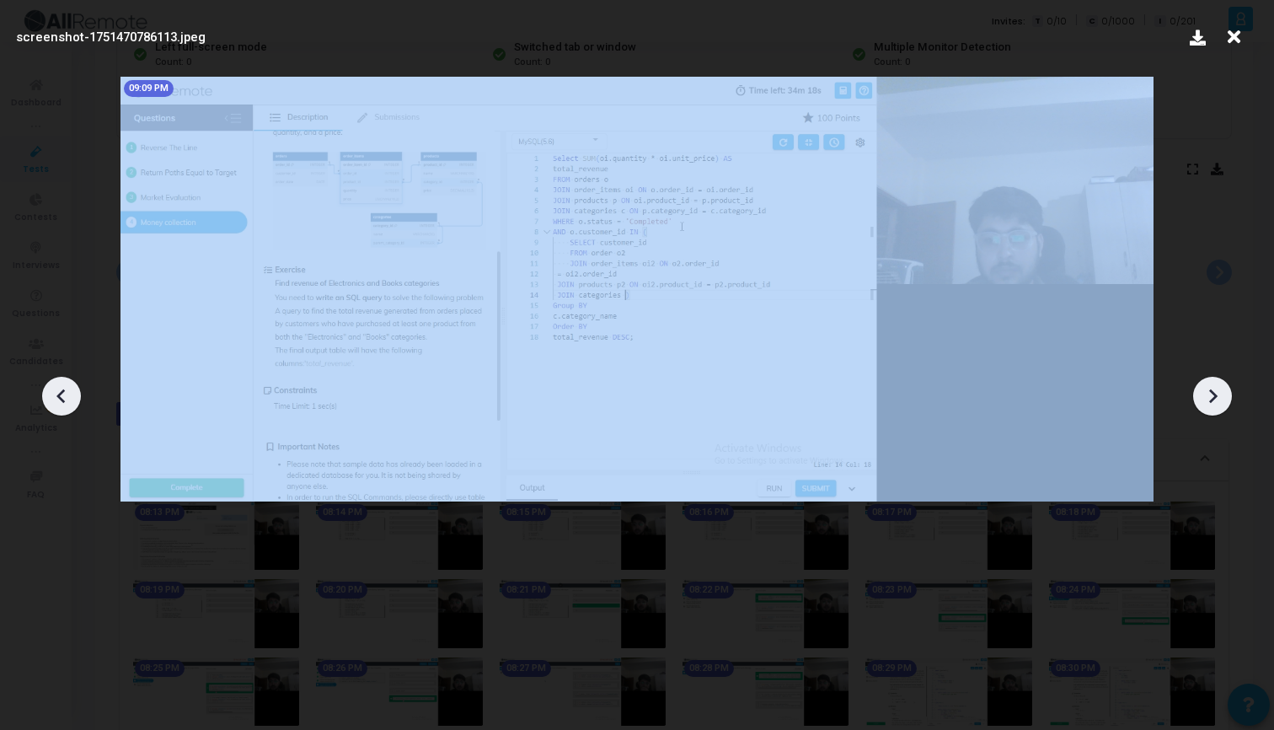
click at [1200, 387] on icon at bounding box center [1212, 395] width 25 height 25
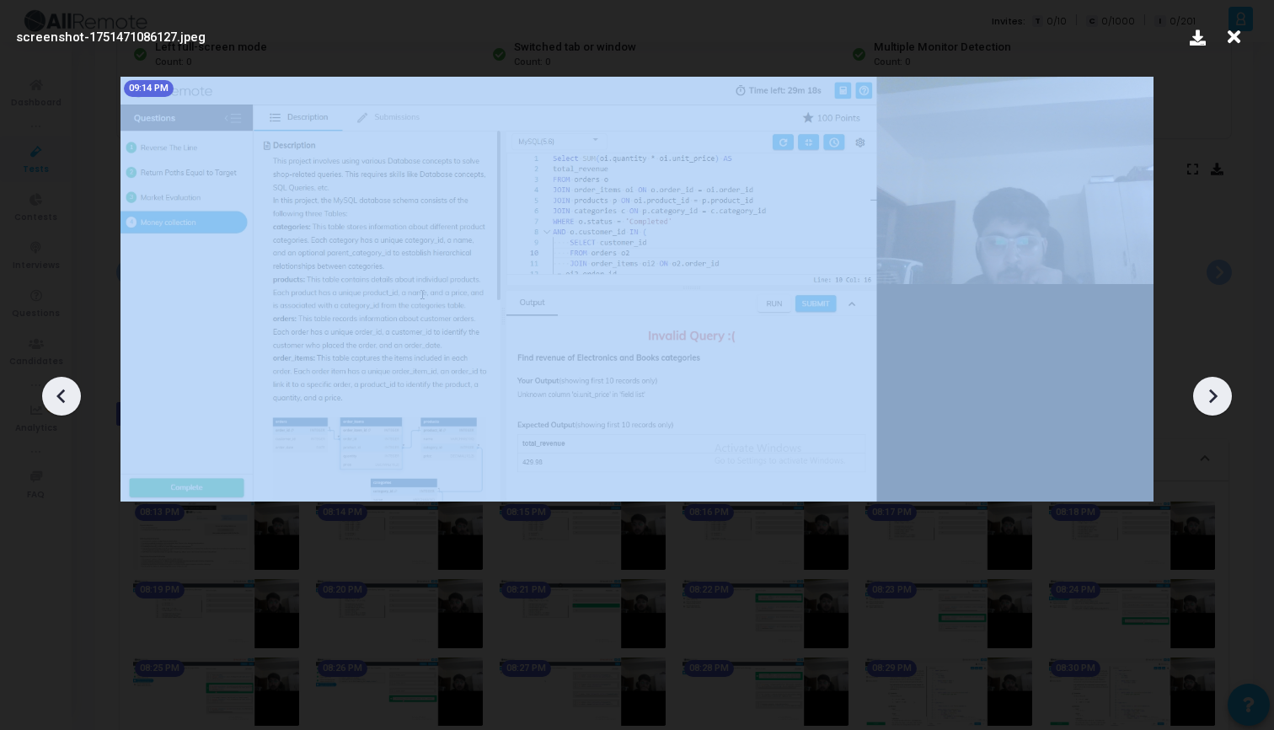
click at [1200, 387] on icon at bounding box center [1212, 395] width 25 height 25
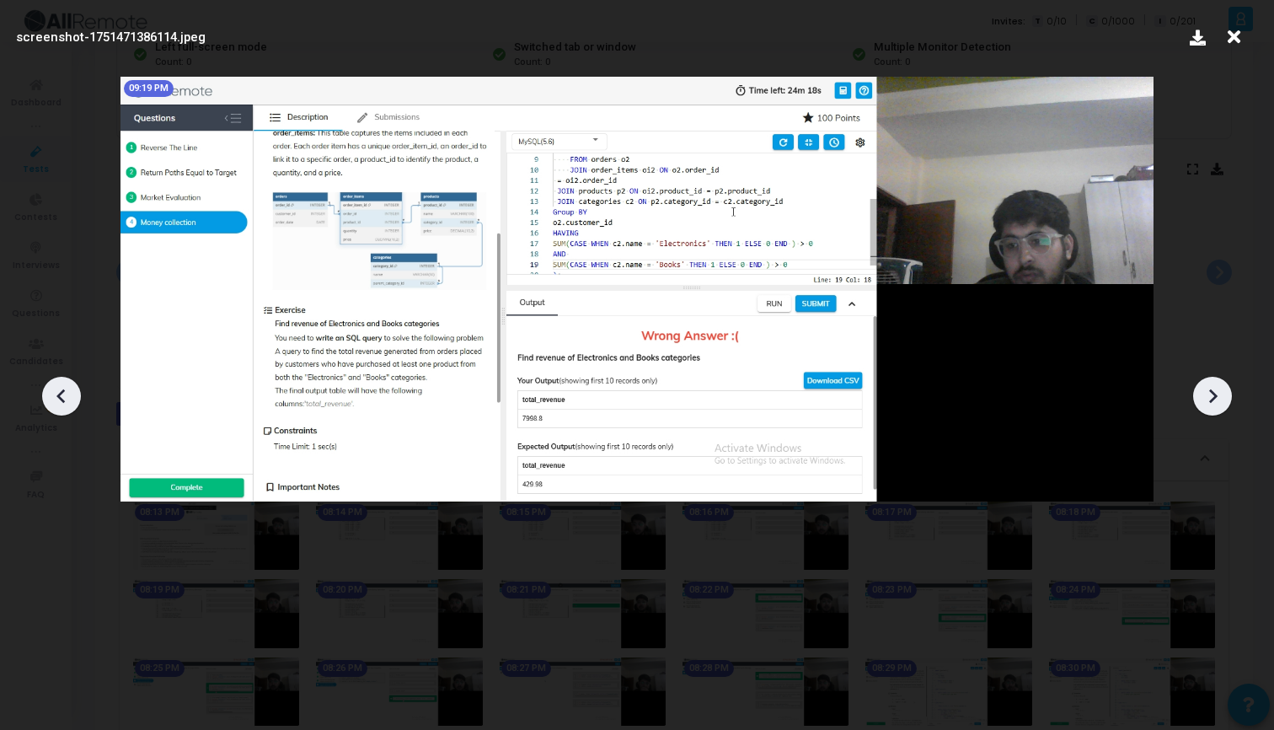
click at [1230, 28] on icon at bounding box center [1234, 37] width 26 height 32
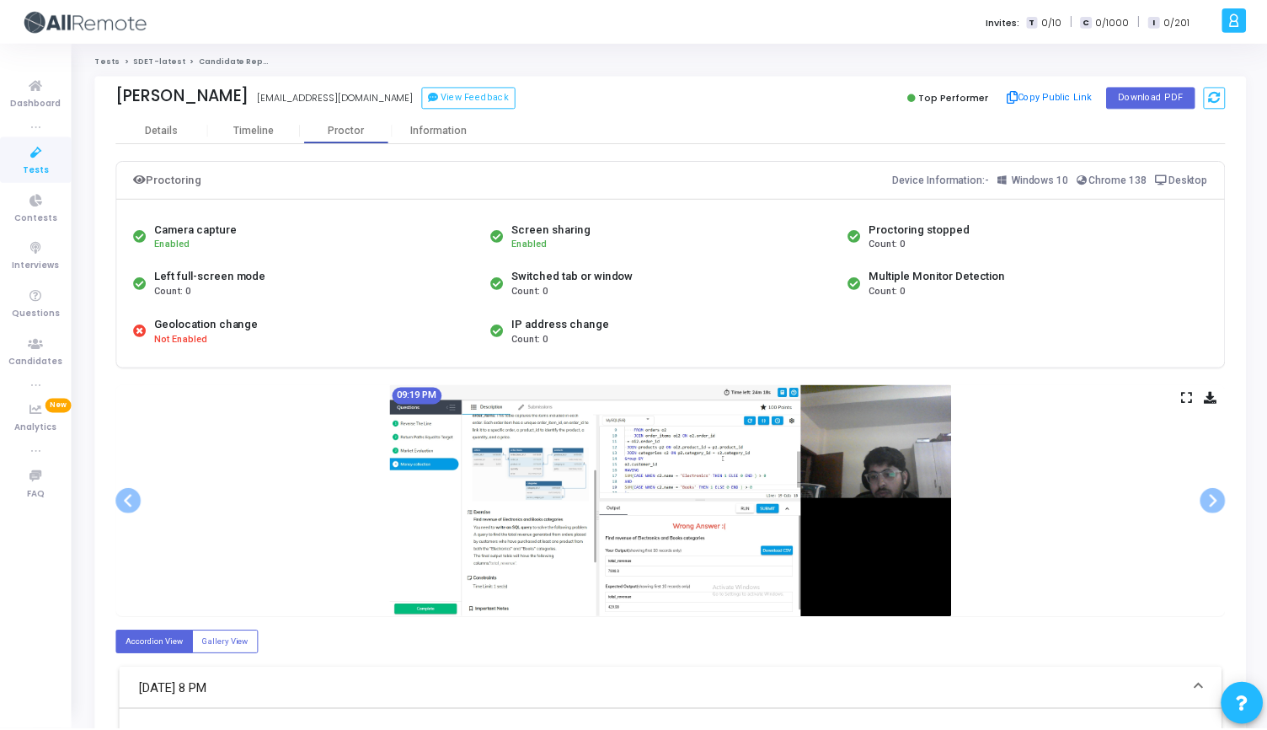
scroll to position [229, 0]
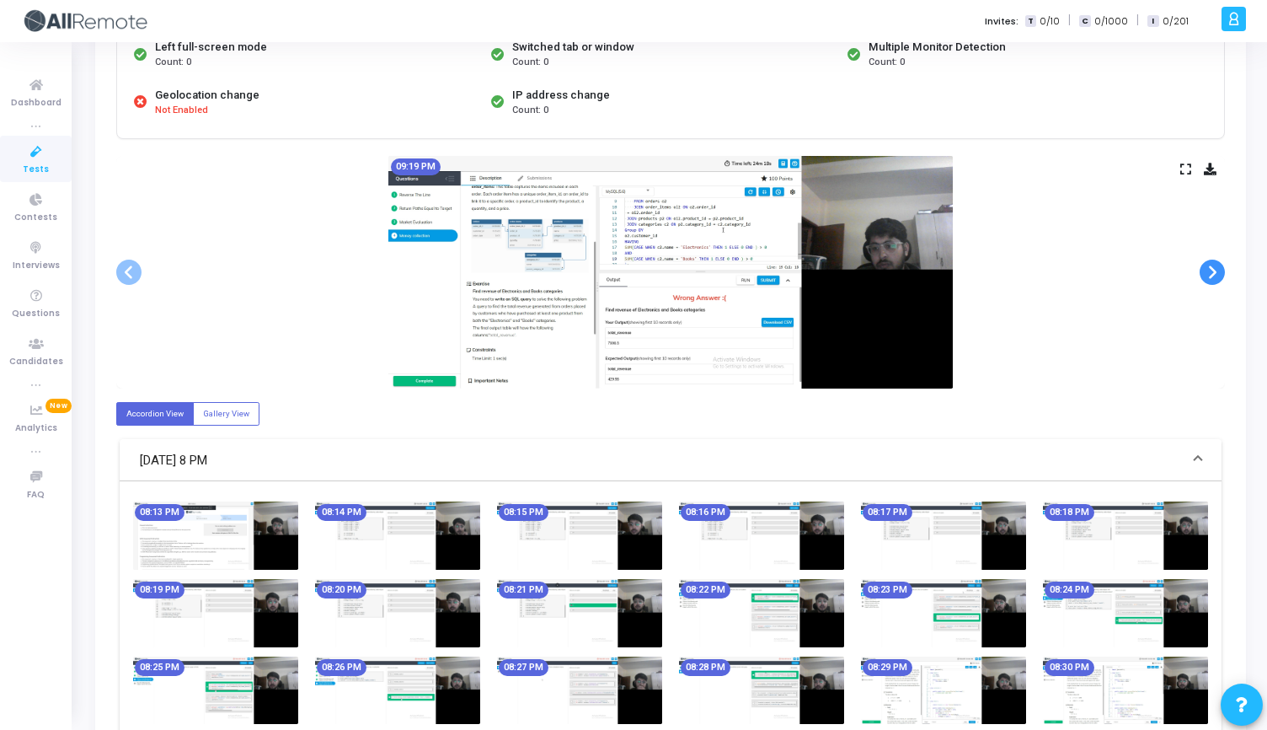
click at [1218, 275] on span at bounding box center [1212, 272] width 25 height 25
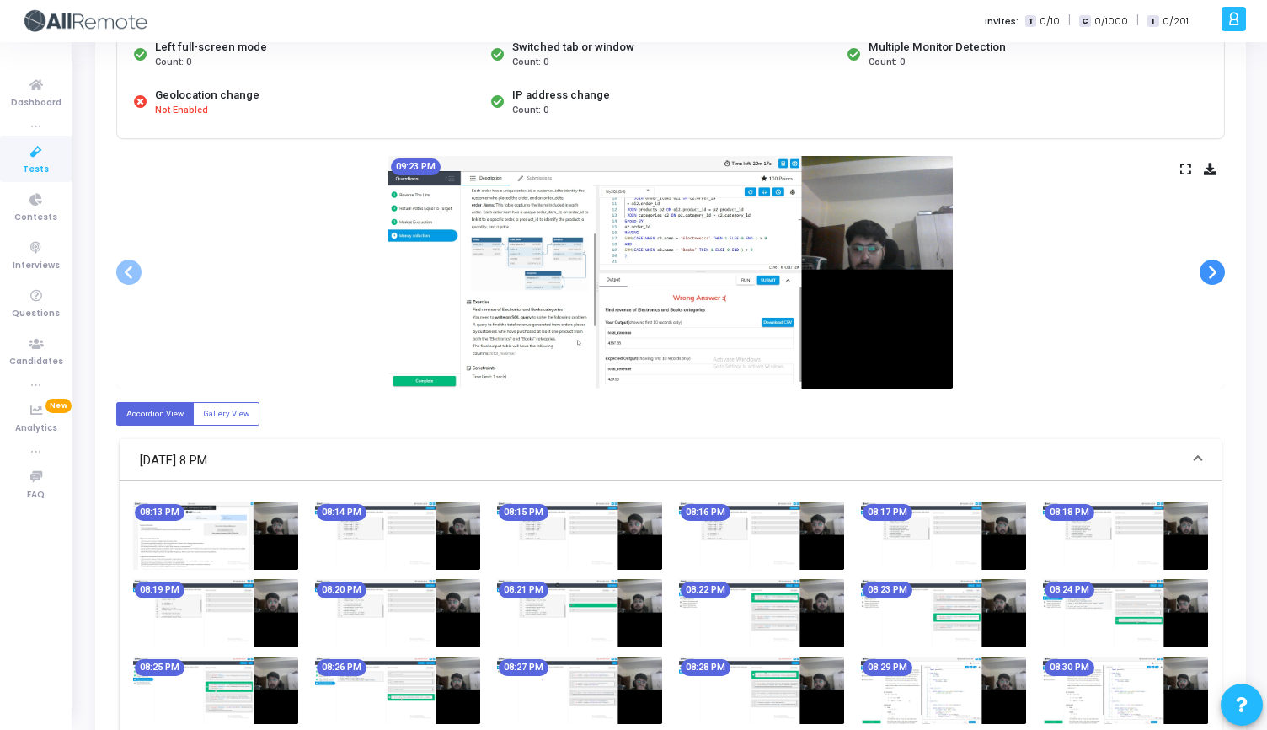
click at [1218, 275] on span at bounding box center [1212, 272] width 25 height 25
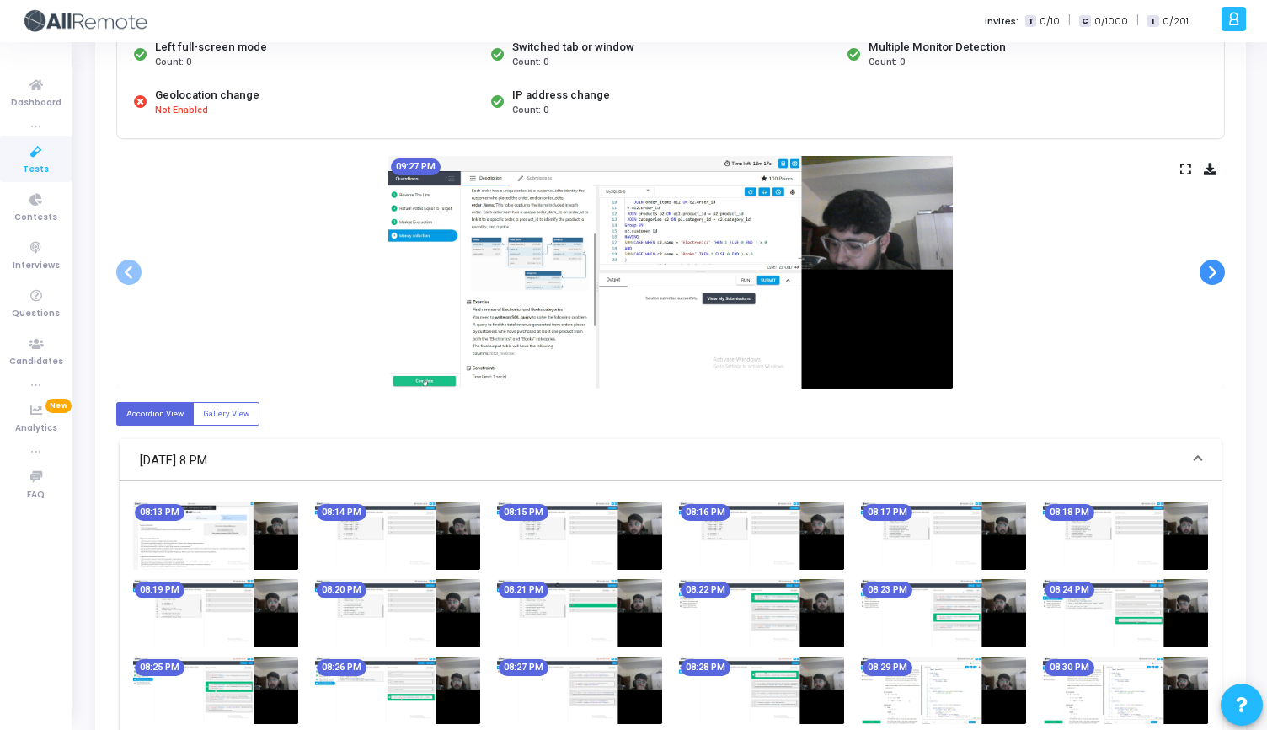
click at [1218, 275] on span at bounding box center [1212, 272] width 25 height 25
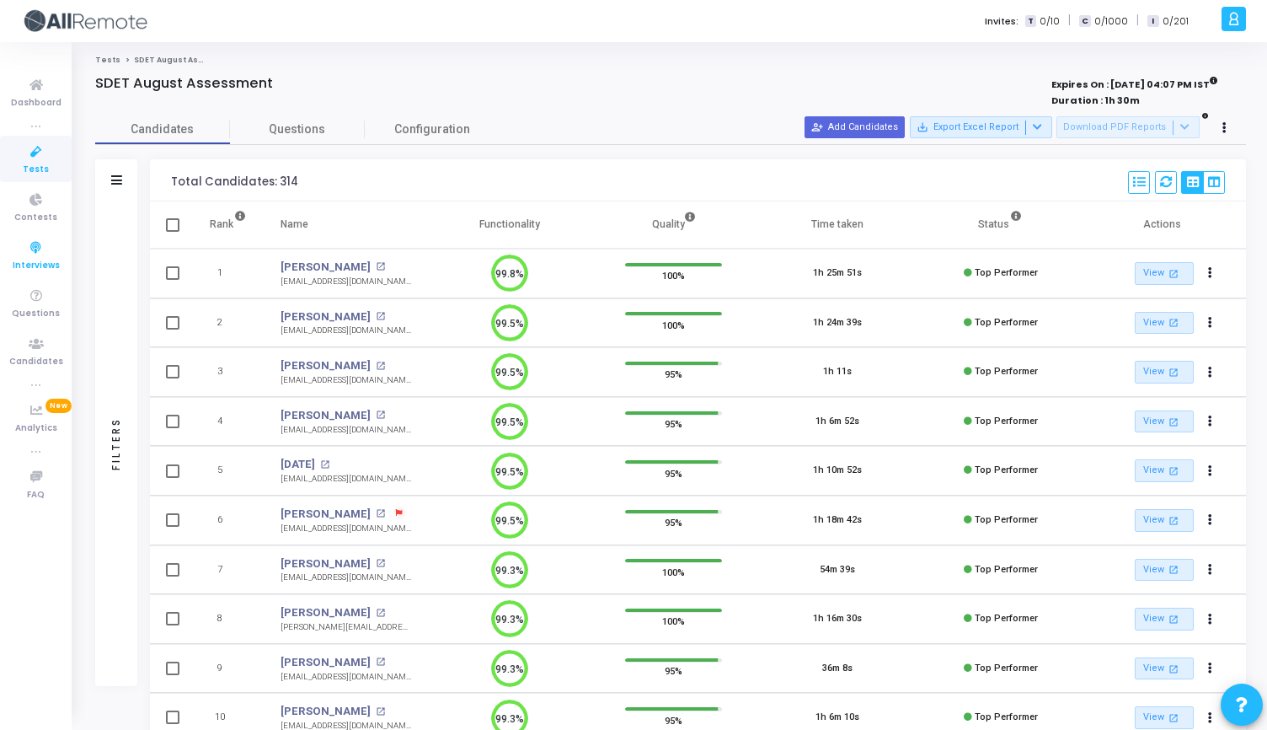
click at [28, 259] on span "Interviews" at bounding box center [36, 266] width 47 height 14
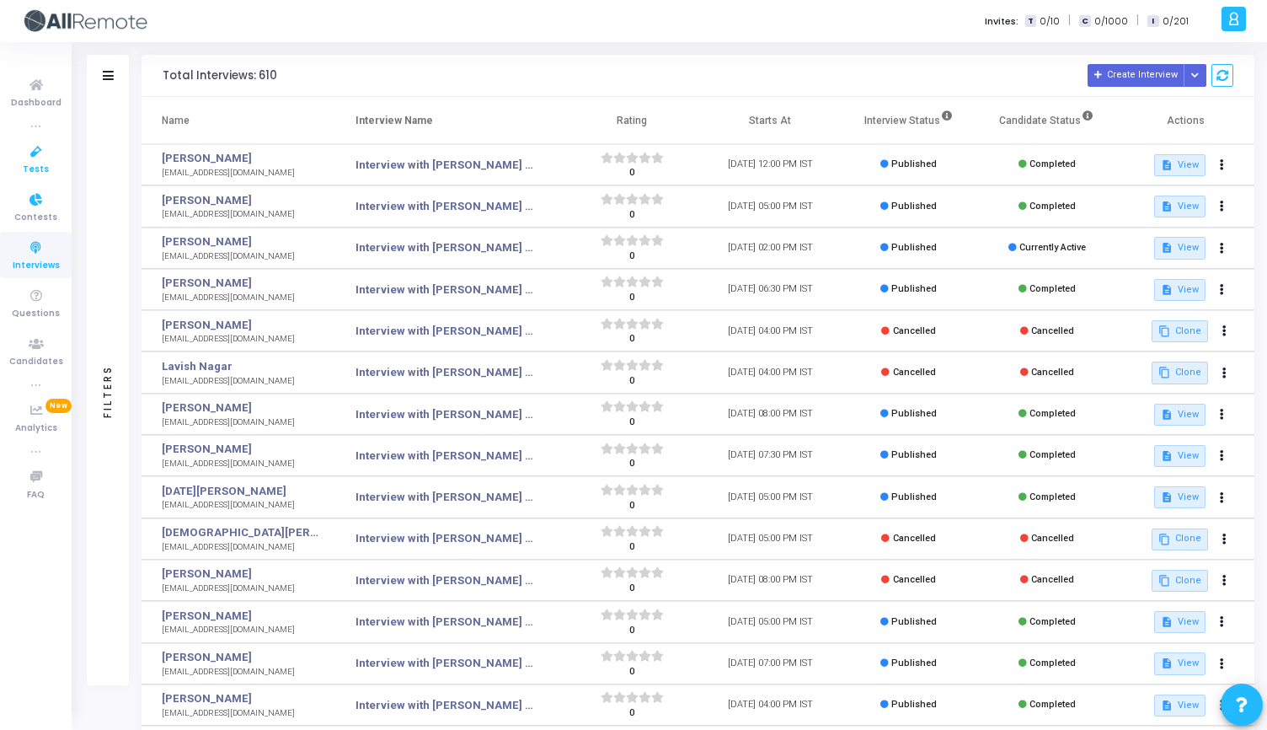
click at [38, 160] on icon at bounding box center [36, 152] width 35 height 21
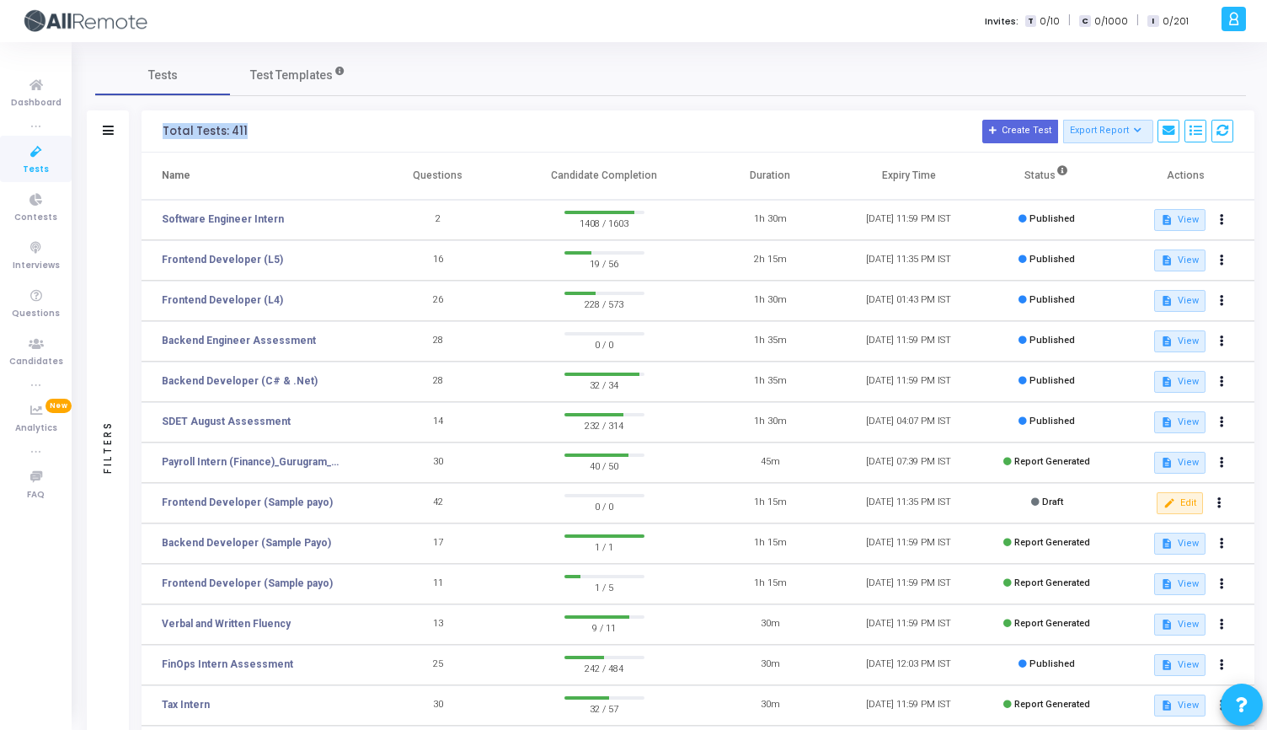
drag, startPoint x: 163, startPoint y: 129, endPoint x: 284, endPoint y: 131, distance: 120.5
click at [285, 131] on h3 "Total Tests: 411 Create Test Export Report Id Name Job Role Questions Candidate…" at bounding box center [698, 132] width 1071 height 24
click at [284, 131] on h3 "Total Tests: 411 Create Test Export Report Id Name Job Role Questions Candidate…" at bounding box center [698, 132] width 1071 height 24
drag, startPoint x: 284, startPoint y: 131, endPoint x: 168, endPoint y: 125, distance: 116.4
click at [168, 125] on h3 "Total Tests: 411 Create Test Export Report Id Name Job Role Questions Candidate…" at bounding box center [698, 132] width 1071 height 24
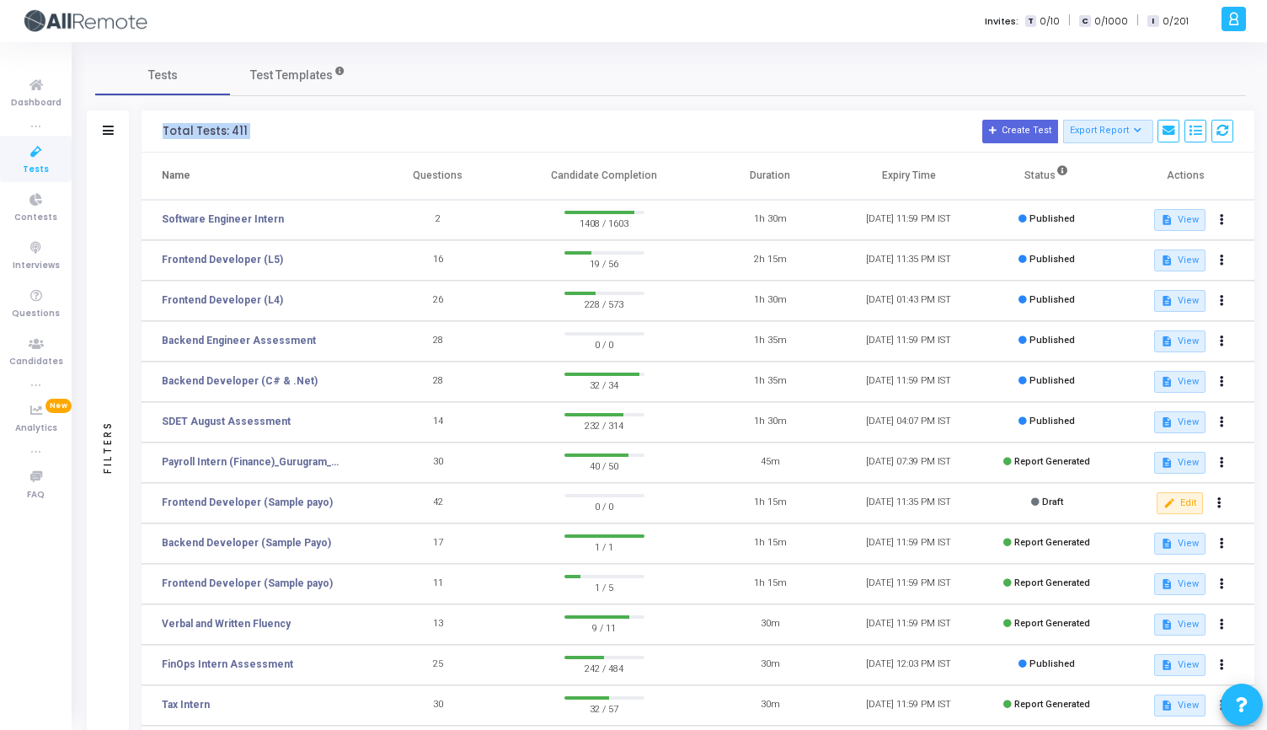
click at [168, 125] on div "Total Tests: 411" at bounding box center [205, 131] width 85 height 13
drag, startPoint x: 161, startPoint y: 127, endPoint x: 255, endPoint y: 127, distance: 94.4
click at [255, 127] on div "Total Tests: 411 Create Test Export Report Id Name Job Role Questions Candidate…" at bounding box center [698, 131] width 1113 height 42
click at [255, 127] on h3 "Total Tests: 411 Create Test Export Report Id Name Job Role Questions Candidate…" at bounding box center [698, 132] width 1071 height 24
drag, startPoint x: 255, startPoint y: 127, endPoint x: 152, endPoint y: 127, distance: 103.6
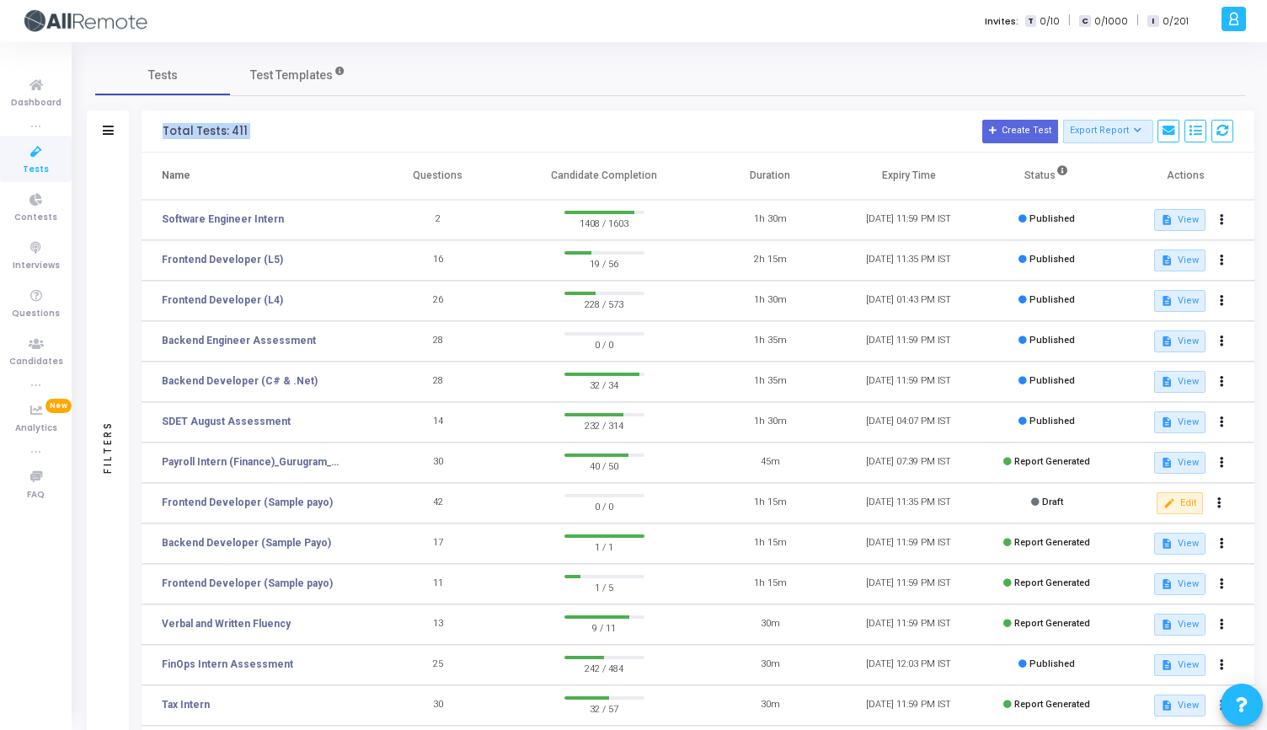
click at [152, 127] on div "Total Tests: 411 Create Test Export Report Id Name Job Role Questions Candidate…" at bounding box center [698, 131] width 1113 height 42
drag, startPoint x: 152, startPoint y: 127, endPoint x: 257, endPoint y: 126, distance: 105.3
click at [257, 127] on div "Total Tests: 411 Create Test Export Report Id Name Job Role Questions Candidate…" at bounding box center [698, 131] width 1113 height 42
click at [257, 126] on h3 "Total Tests: 411 Create Test Export Report Id Name Job Role Questions Candidate…" at bounding box center [698, 132] width 1071 height 24
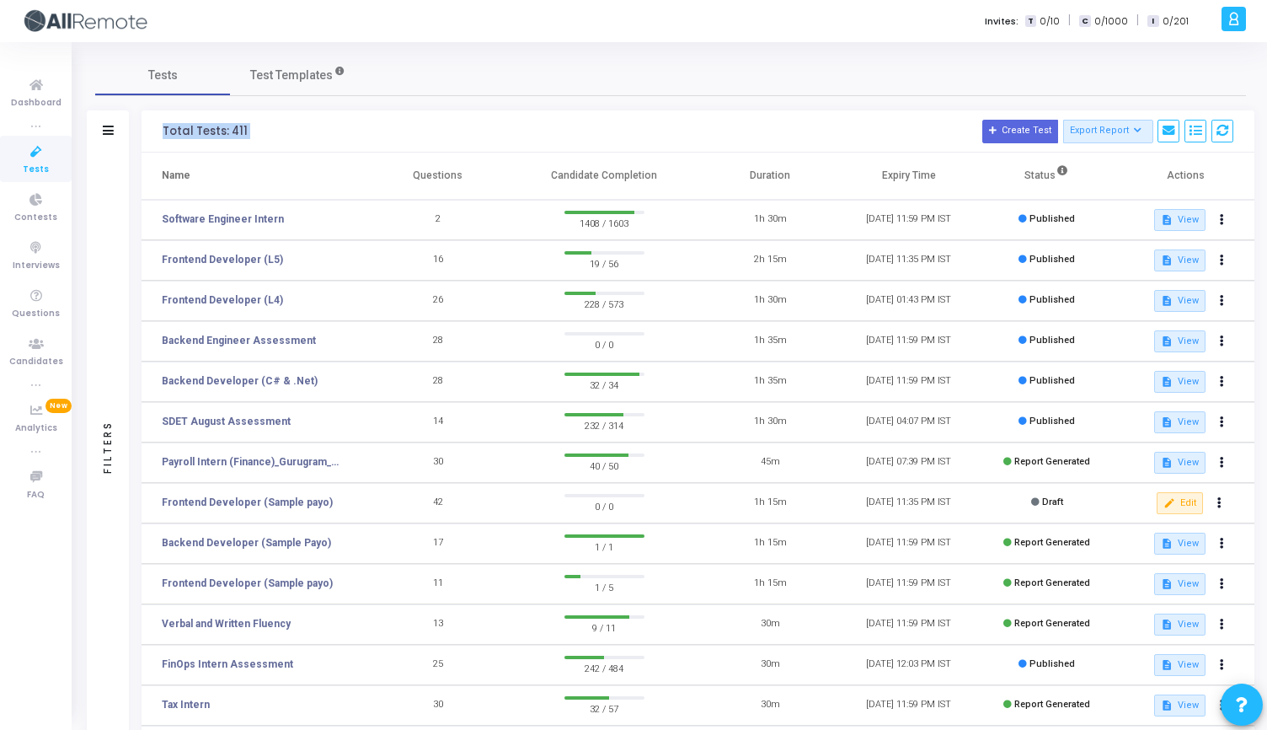
drag, startPoint x: 257, startPoint y: 126, endPoint x: 153, endPoint y: 128, distance: 103.7
click at [153, 128] on div "Total Tests: 411 Create Test Export Report Id Name Job Role Questions Candidate…" at bounding box center [698, 131] width 1113 height 42
drag, startPoint x: 153, startPoint y: 128, endPoint x: 287, endPoint y: 128, distance: 134.0
click at [287, 128] on div "Total Tests: 411 Create Test Export Report Id Name Job Role Questions Candidate…" at bounding box center [698, 131] width 1113 height 42
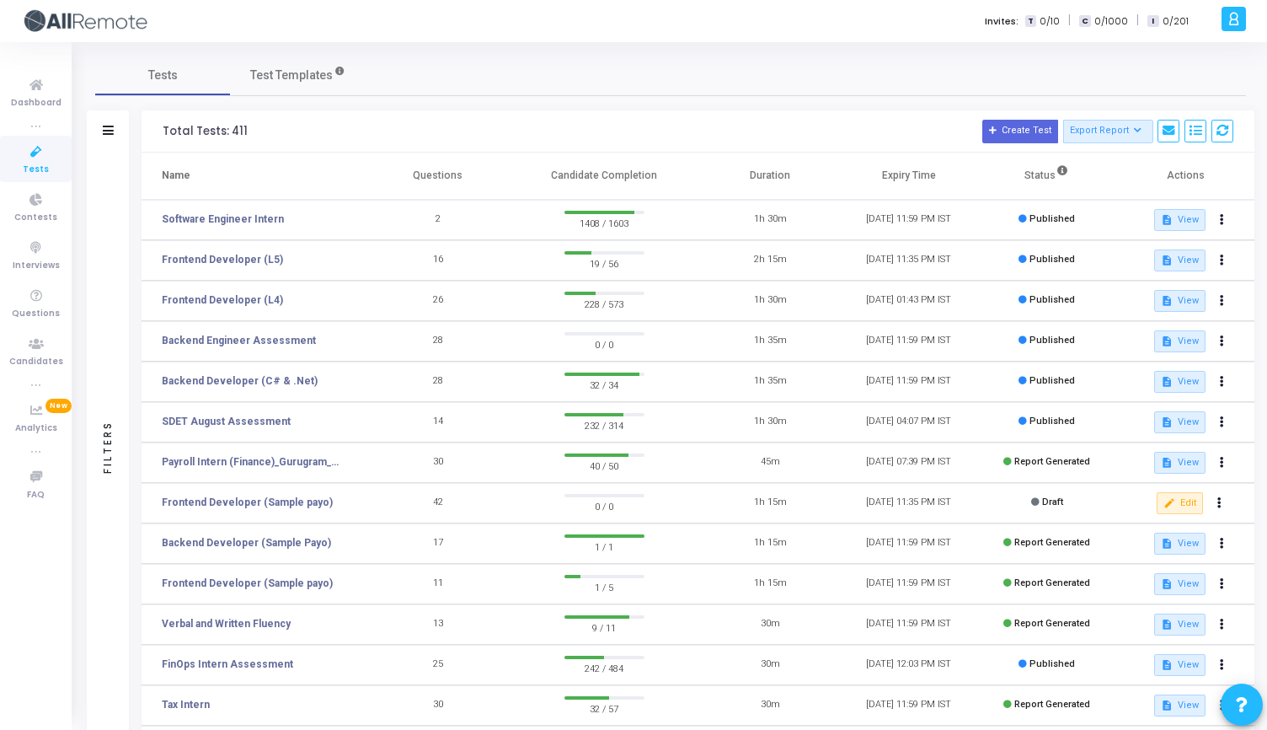
click at [289, 132] on h3 "Total Tests: 411 Create Test Export Report Id Name Job Role Questions Candidate…" at bounding box center [698, 132] width 1071 height 24
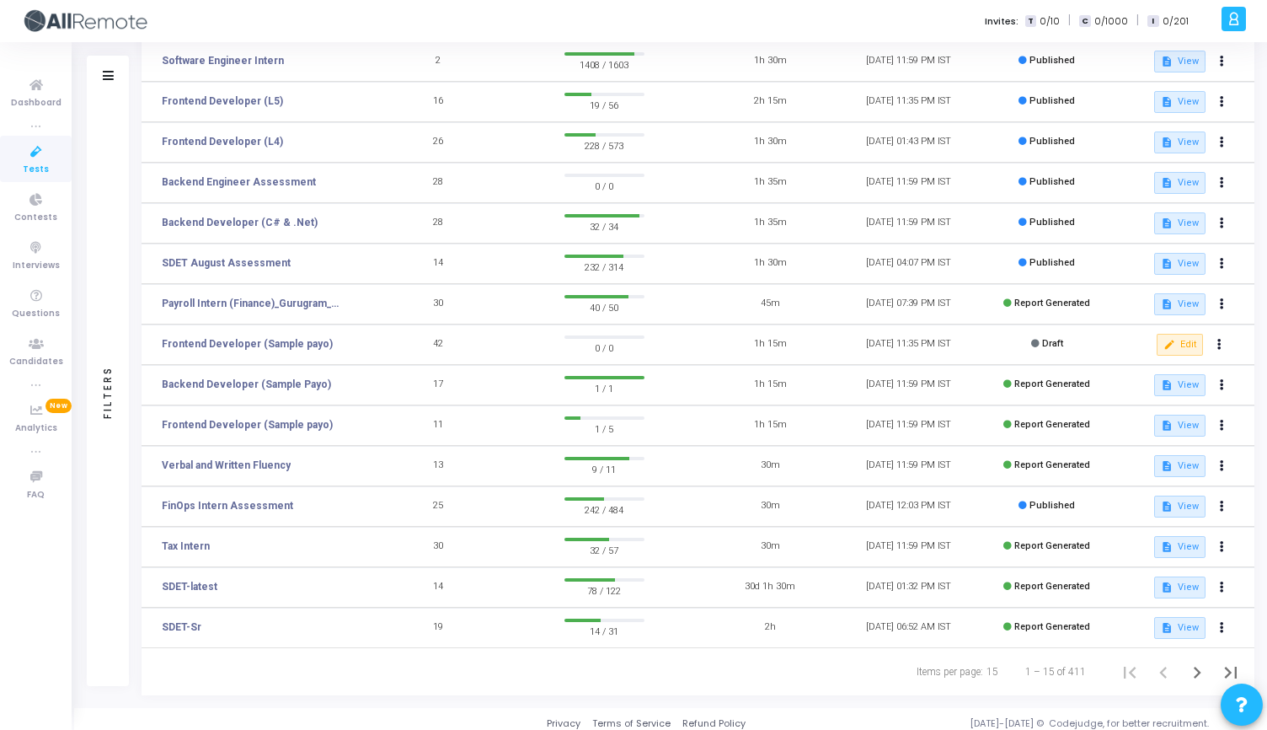
scroll to position [167, 0]
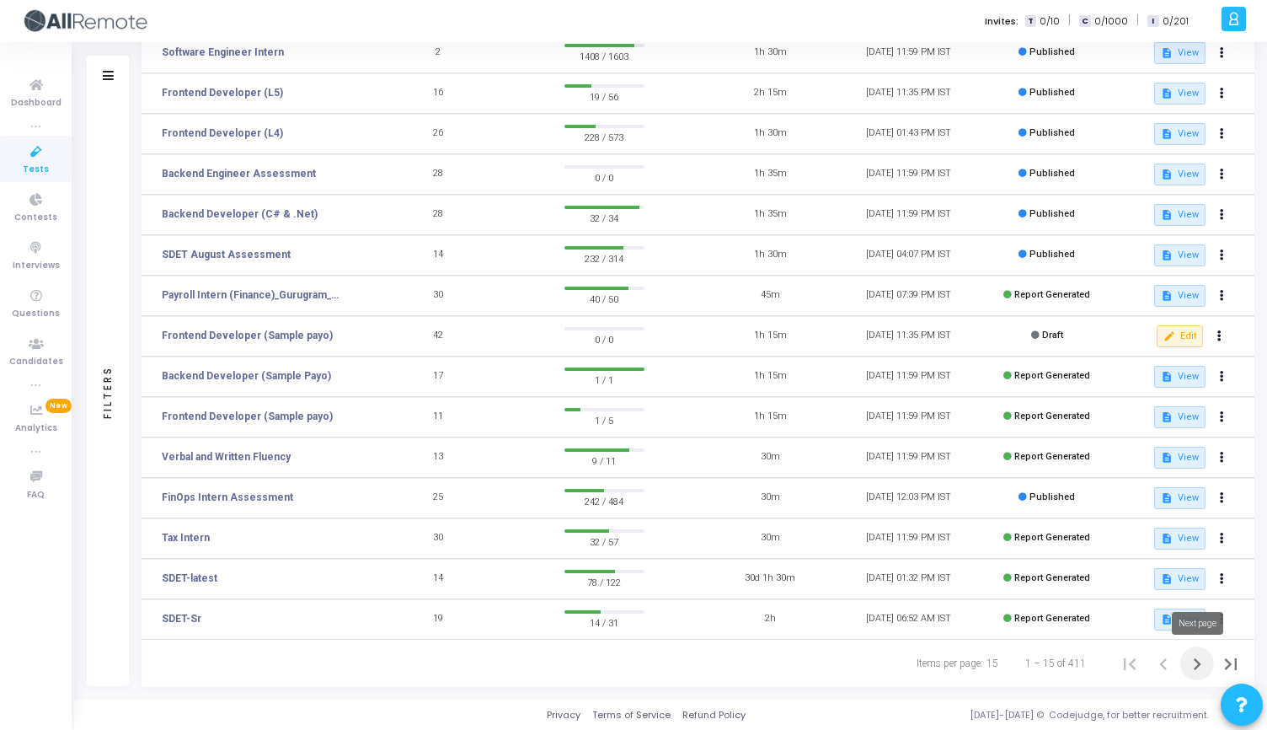
click at [1192, 656] on icon "Next page" at bounding box center [1198, 664] width 24 height 24
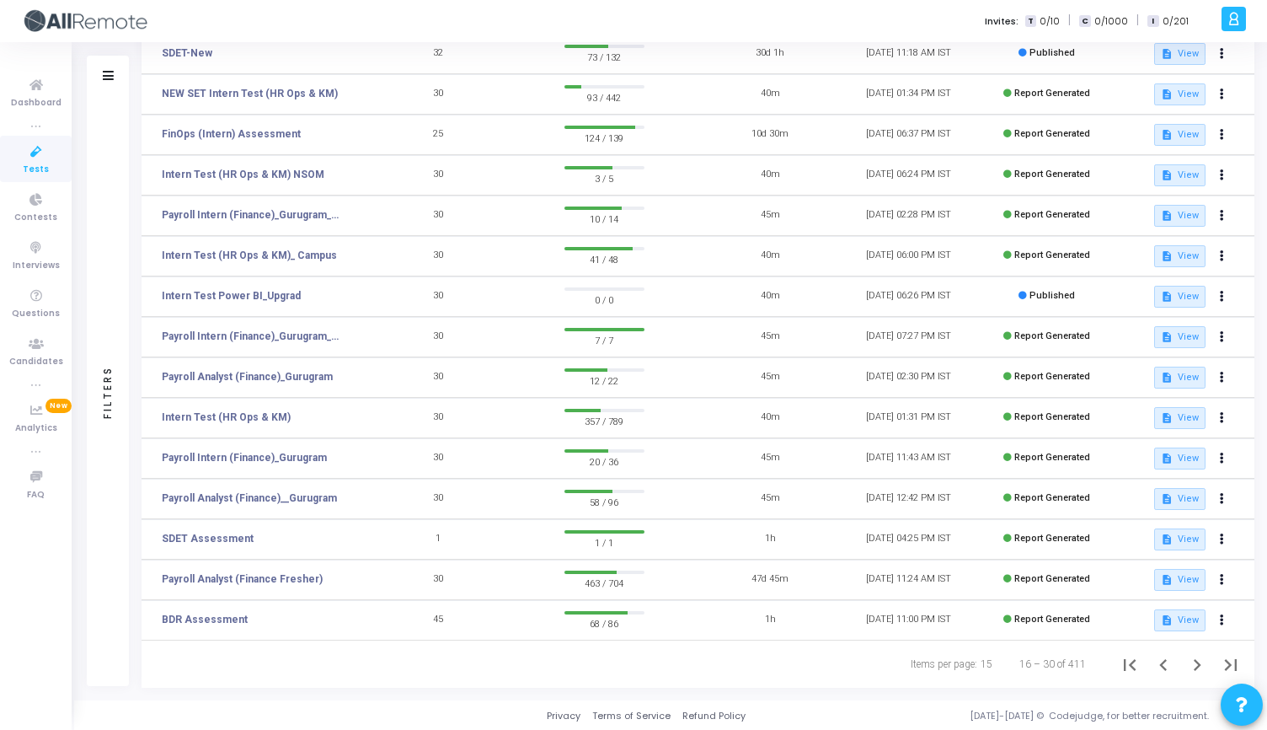
scroll to position [167, 0]
click at [1160, 663] on icon "Previous page" at bounding box center [1164, 664] width 8 height 12
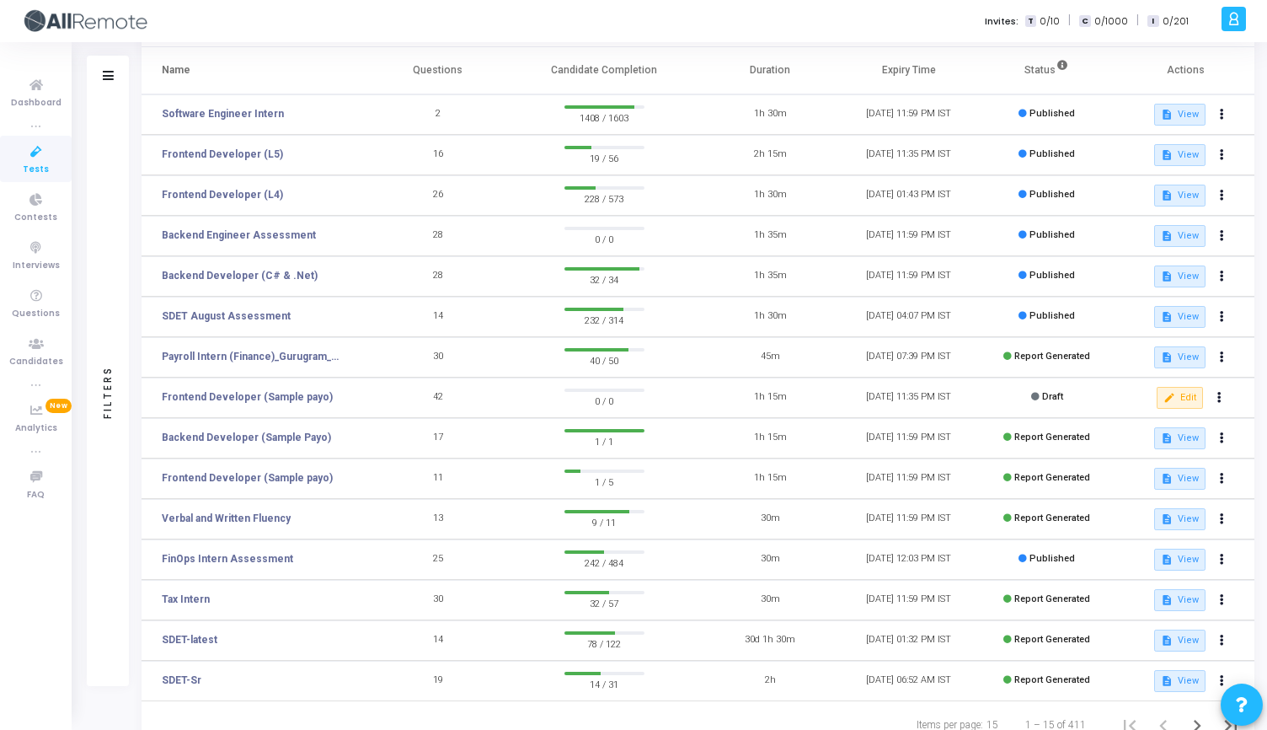
scroll to position [167, 0]
